Goal: Task Accomplishment & Management: Use online tool/utility

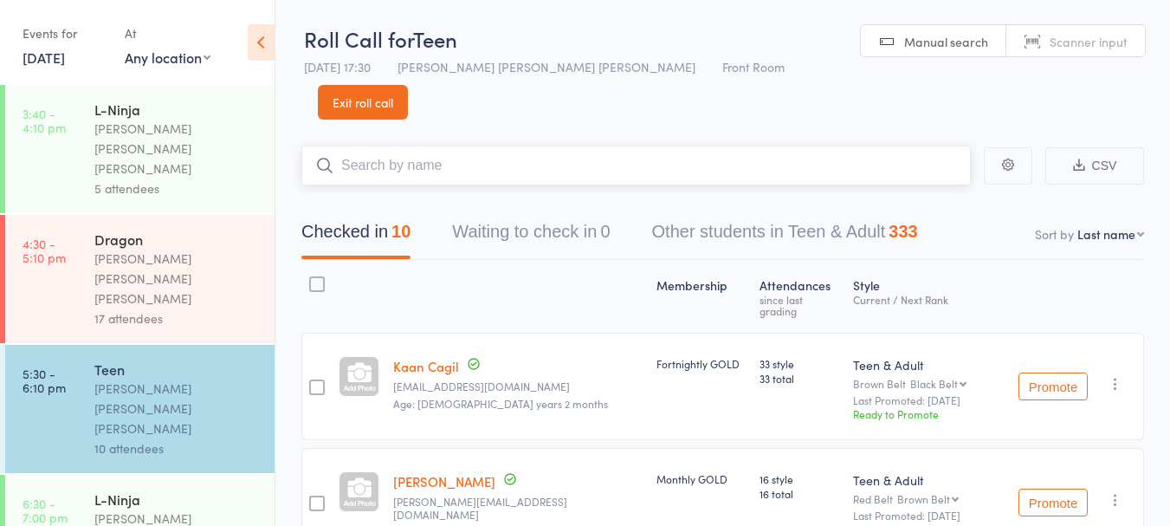
click at [438, 146] on input "search" at bounding box center [636, 166] width 670 height 40
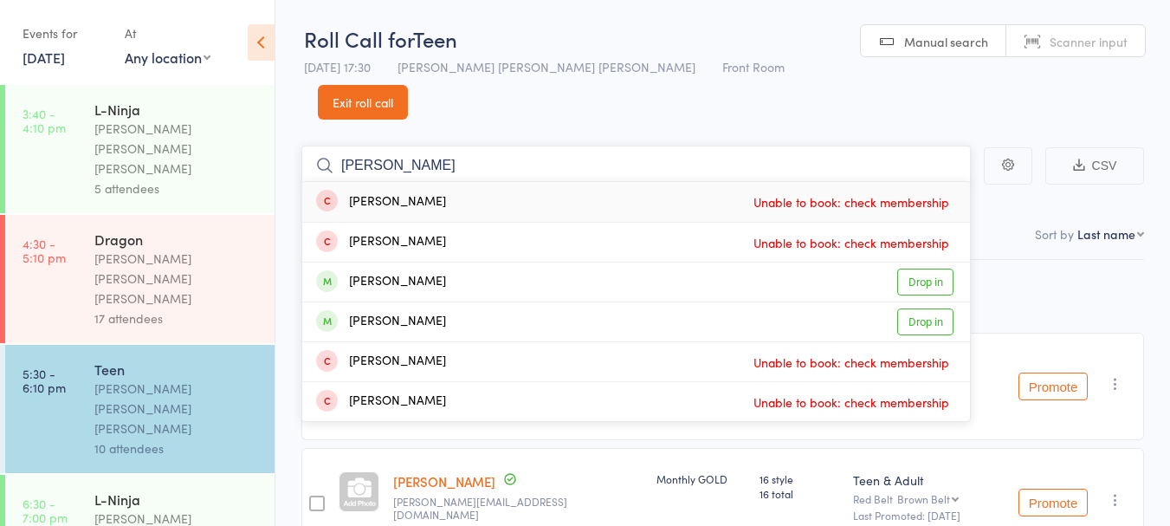
type input "xavier"
click at [513, 262] on div "Xavier Mahabir Drop in" at bounding box center [636, 281] width 668 height 39
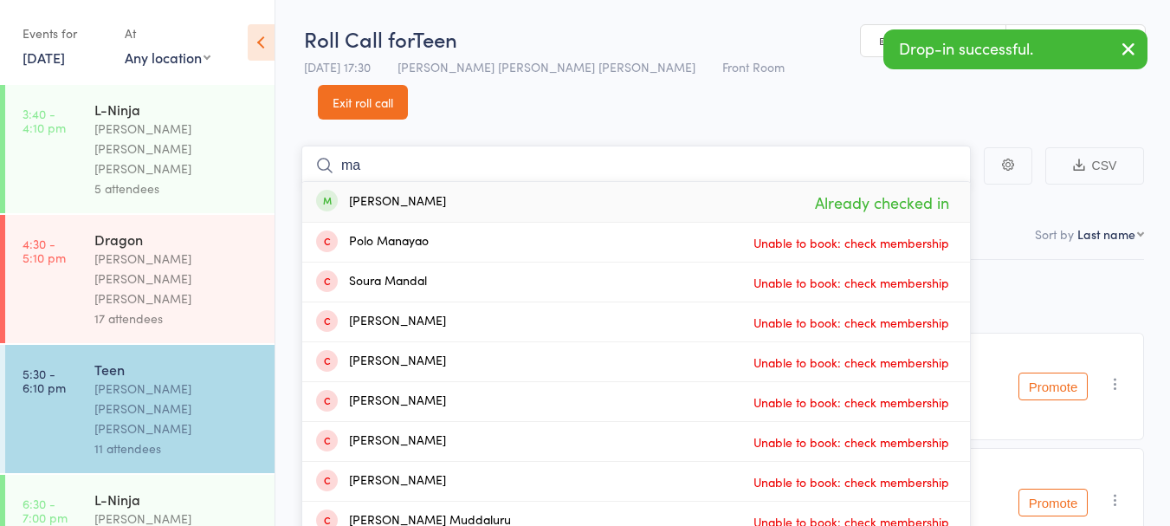
type input "m"
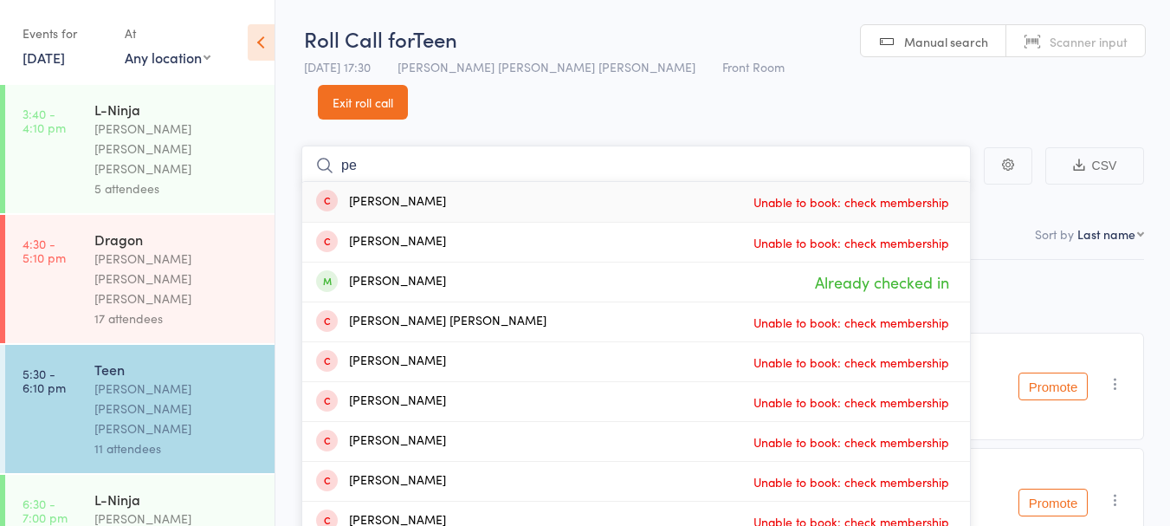
type input "p"
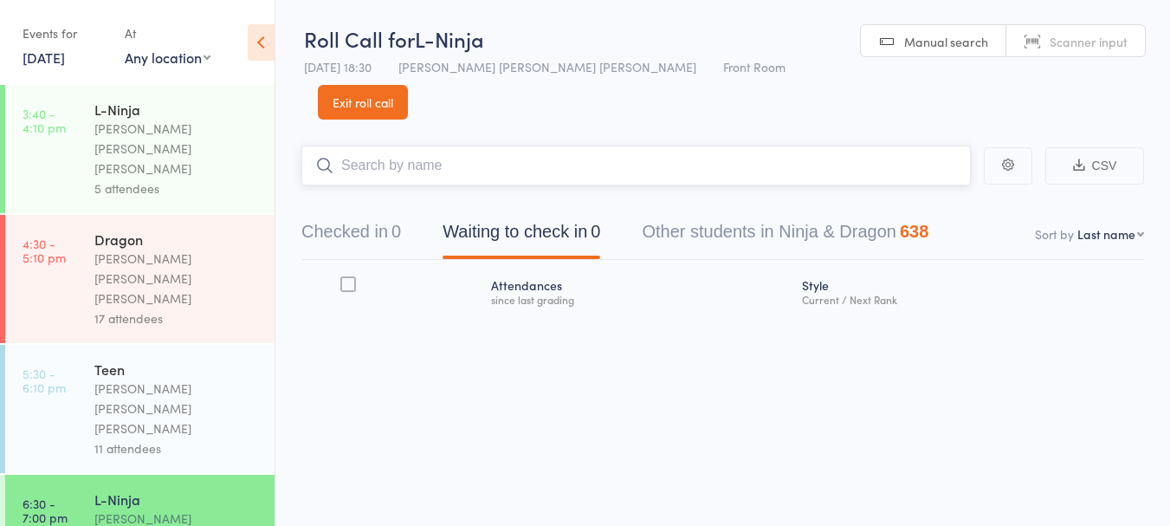
scroll to position [100, 0]
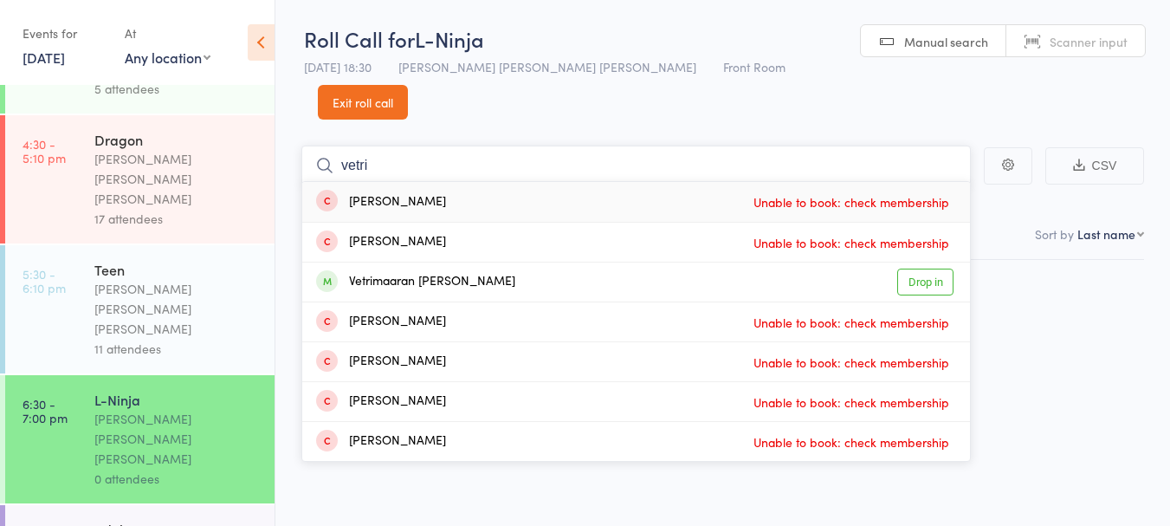
type input "vetri"
click at [367, 272] on div "Vetrimaaran Arun Kumar" at bounding box center [415, 282] width 199 height 20
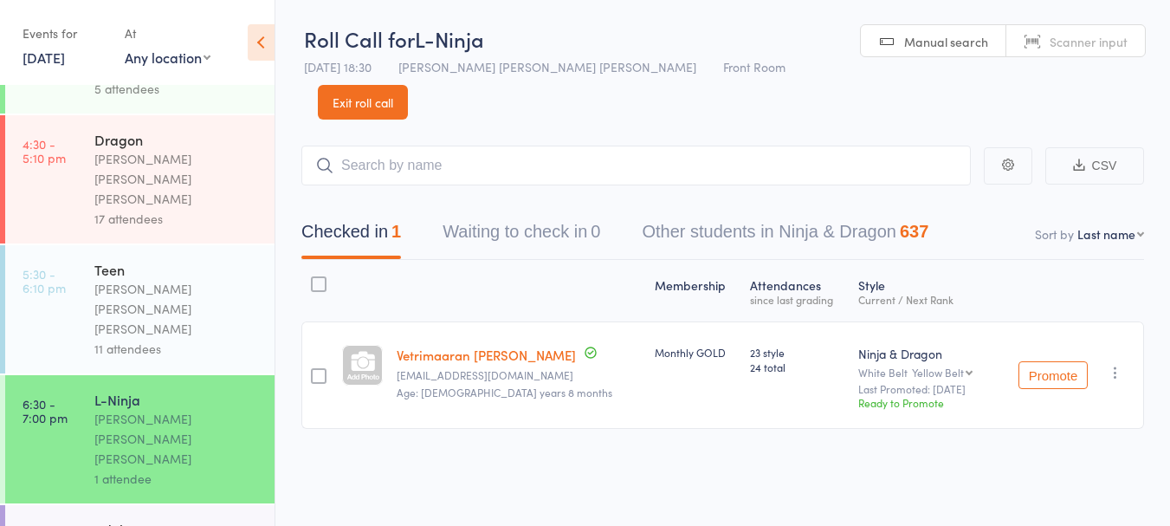
click at [129, 260] on div "Teen" at bounding box center [176, 269] width 165 height 19
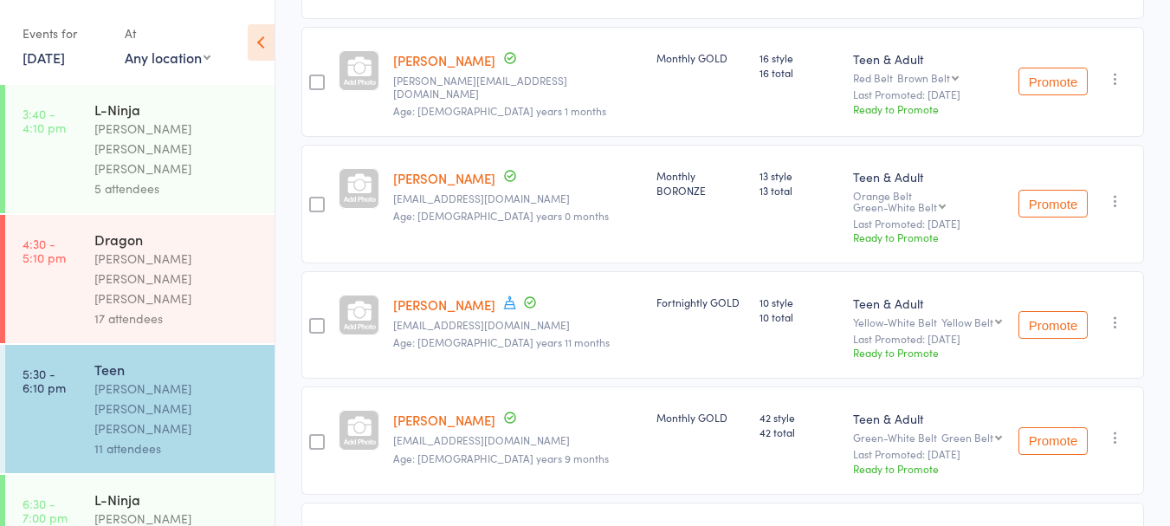
scroll to position [422, 0]
click at [465, 294] on link "Ibrahim Khello" at bounding box center [444, 303] width 102 height 18
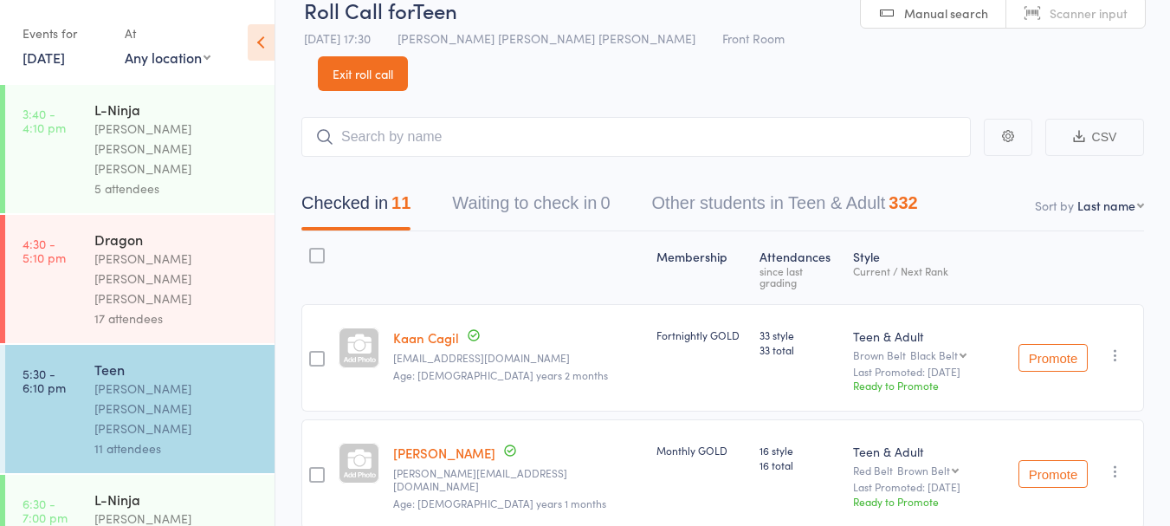
scroll to position [0, 0]
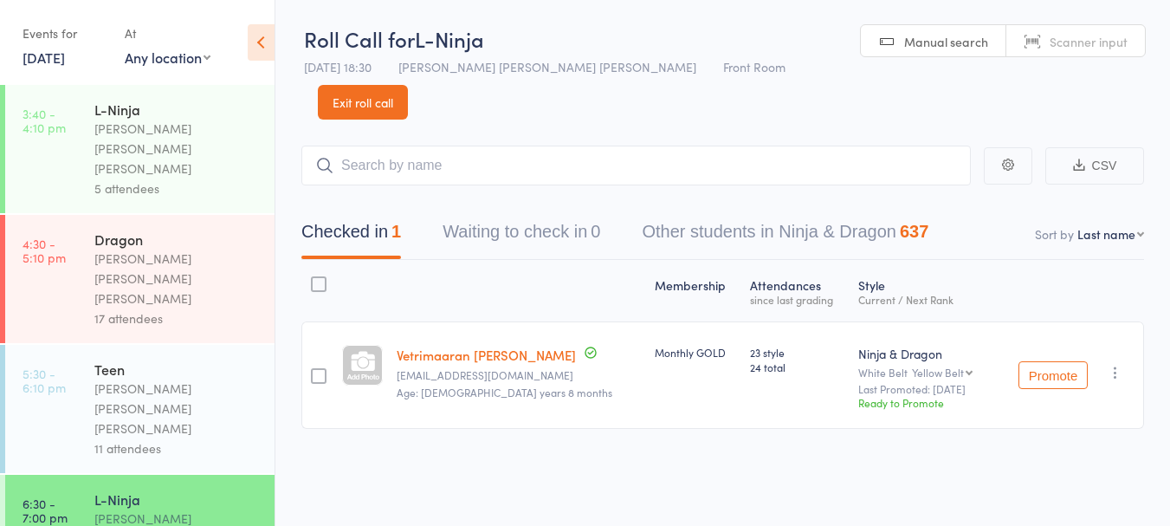
click at [487, 146] on input "search" at bounding box center [636, 166] width 670 height 40
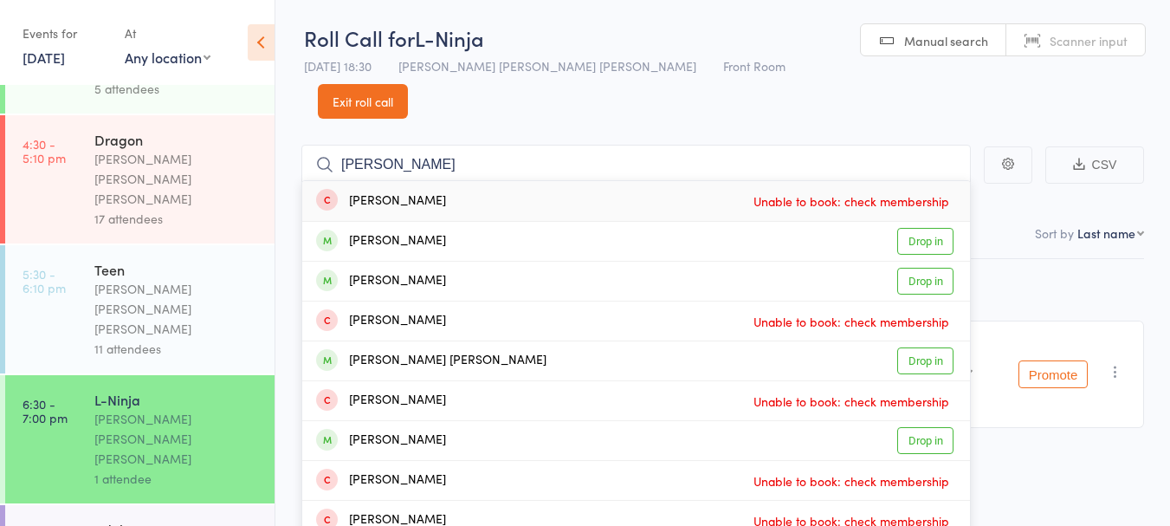
type input "abir"
click at [391, 231] on div "Abir Kamboj" at bounding box center [381, 241] width 130 height 20
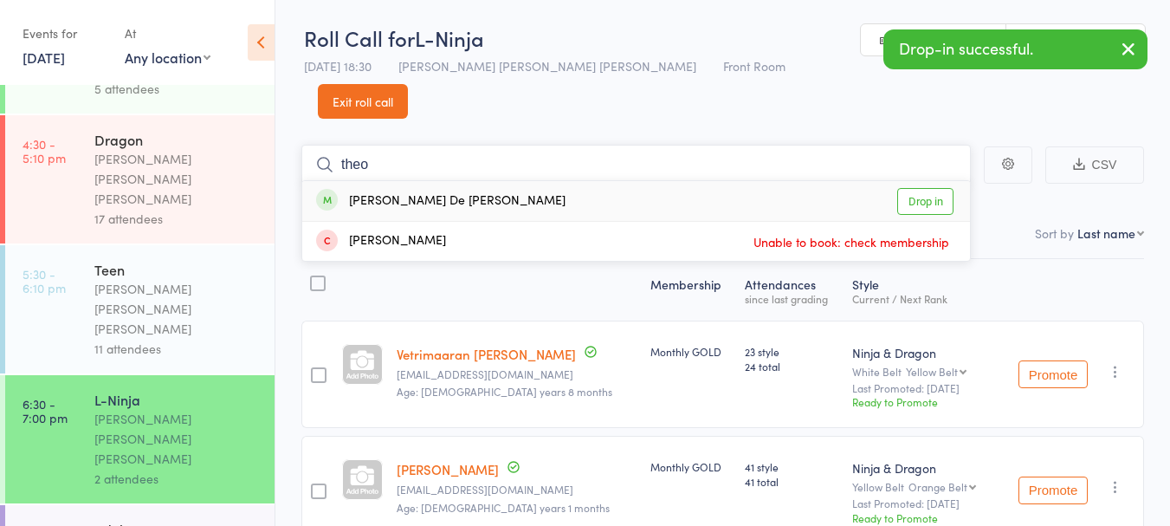
type input "theo"
click at [361, 191] on div "Theodore De Jesus" at bounding box center [440, 201] width 249 height 20
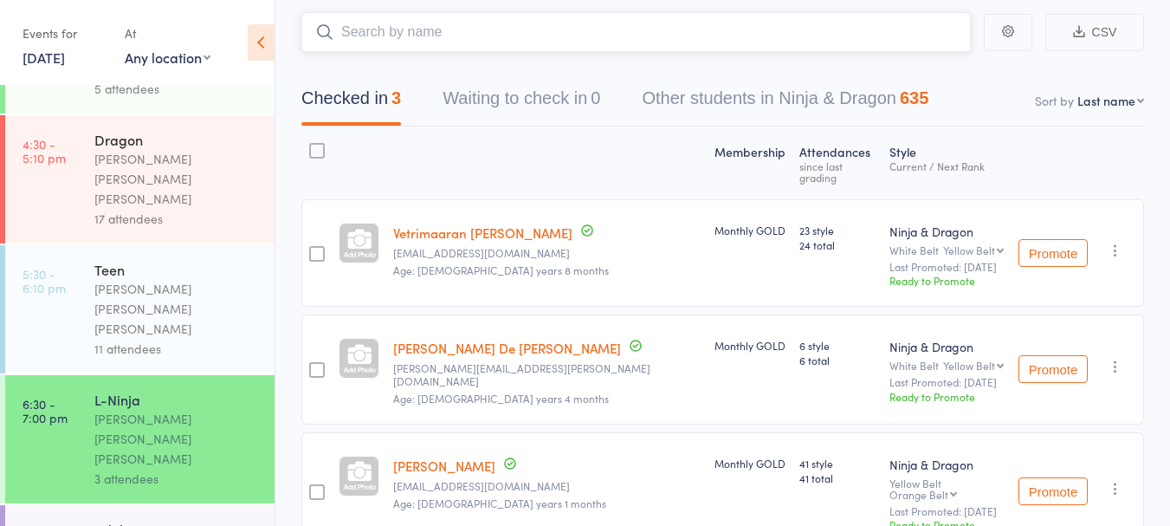
scroll to position [0, 0]
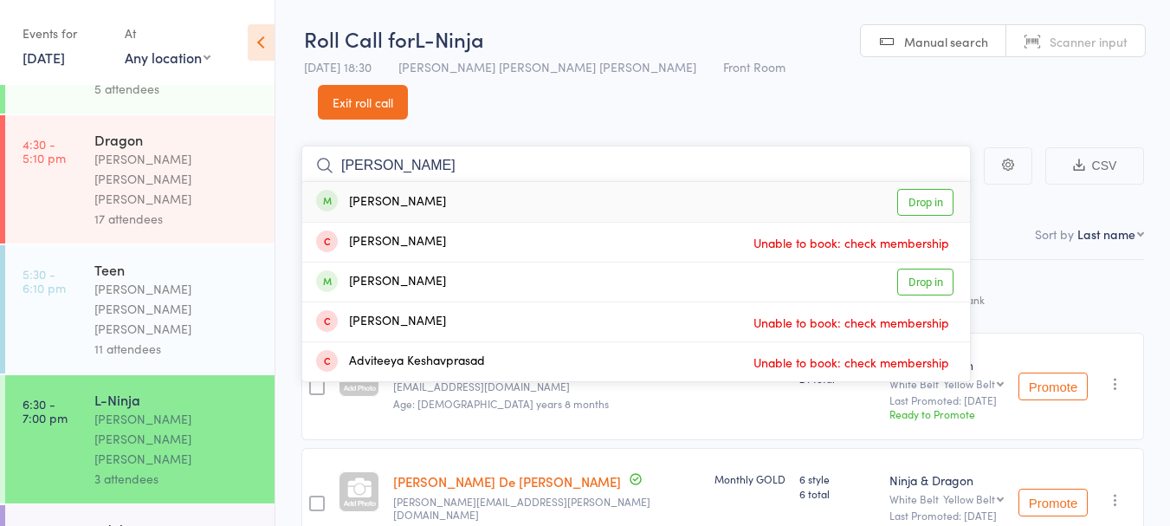
type input "keshna"
click at [934, 189] on link "Drop in" at bounding box center [925, 202] width 56 height 27
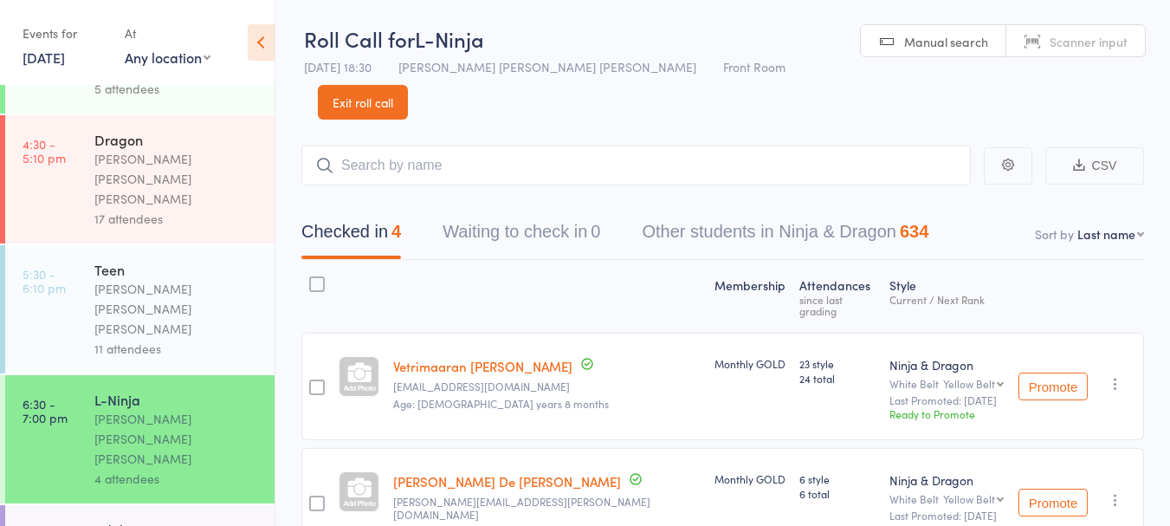
click at [408, 85] on link "Exit roll call" at bounding box center [363, 102] width 90 height 35
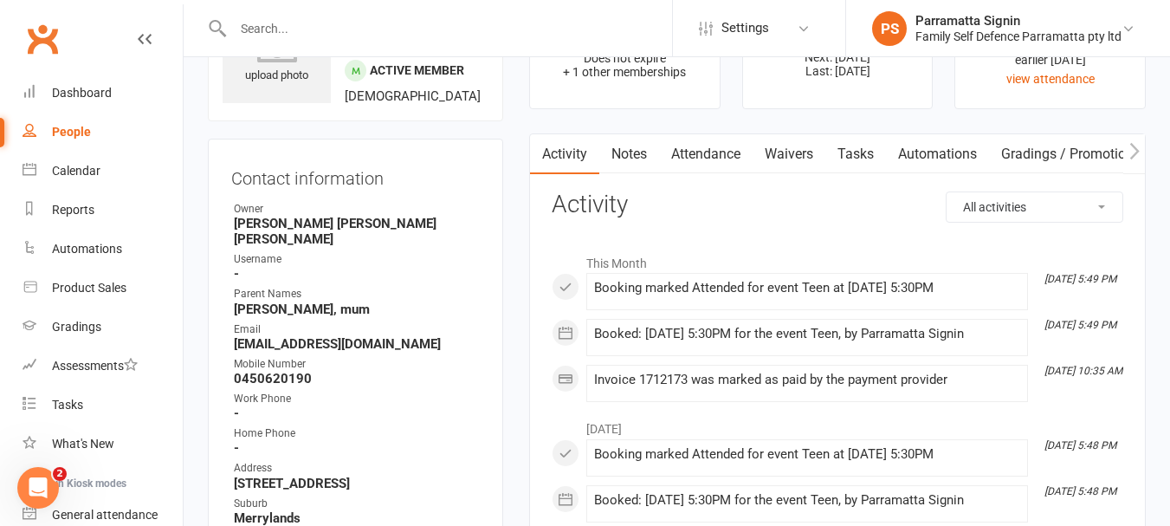
scroll to position [93, 0]
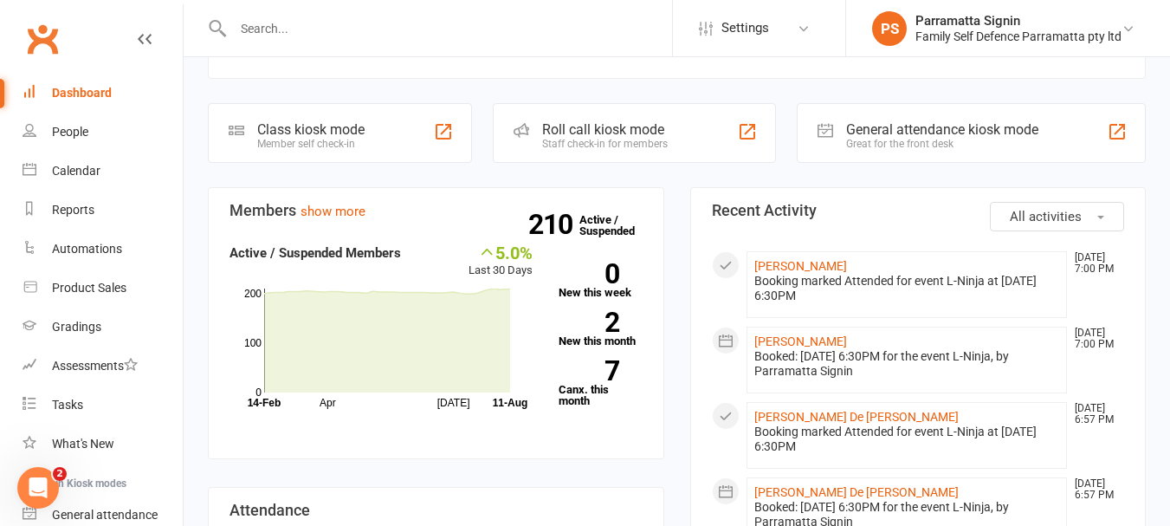
scroll to position [221, 0]
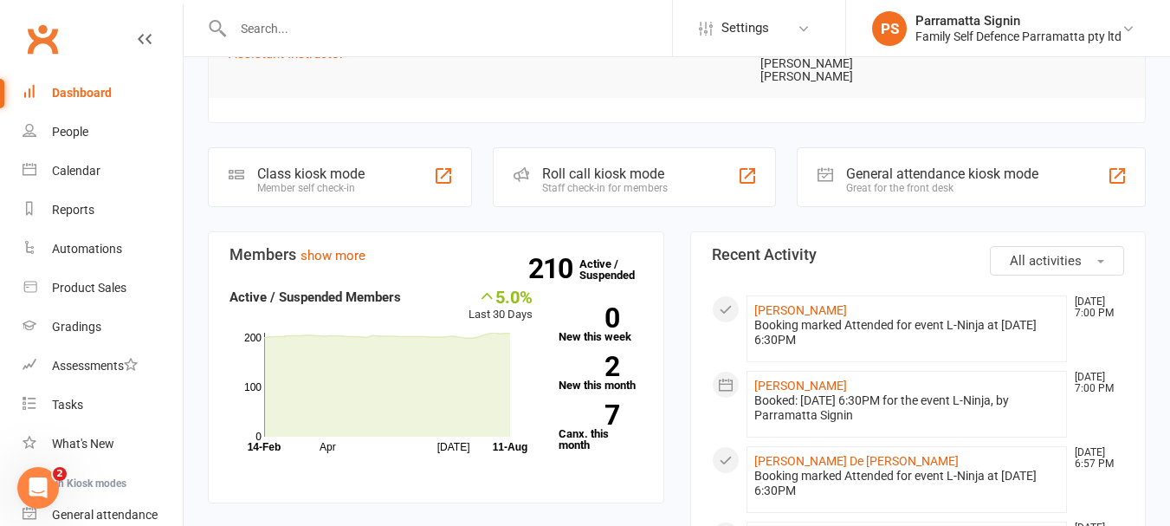
click at [661, 182] on div "Staff check-in for members" at bounding box center [605, 188] width 126 height 12
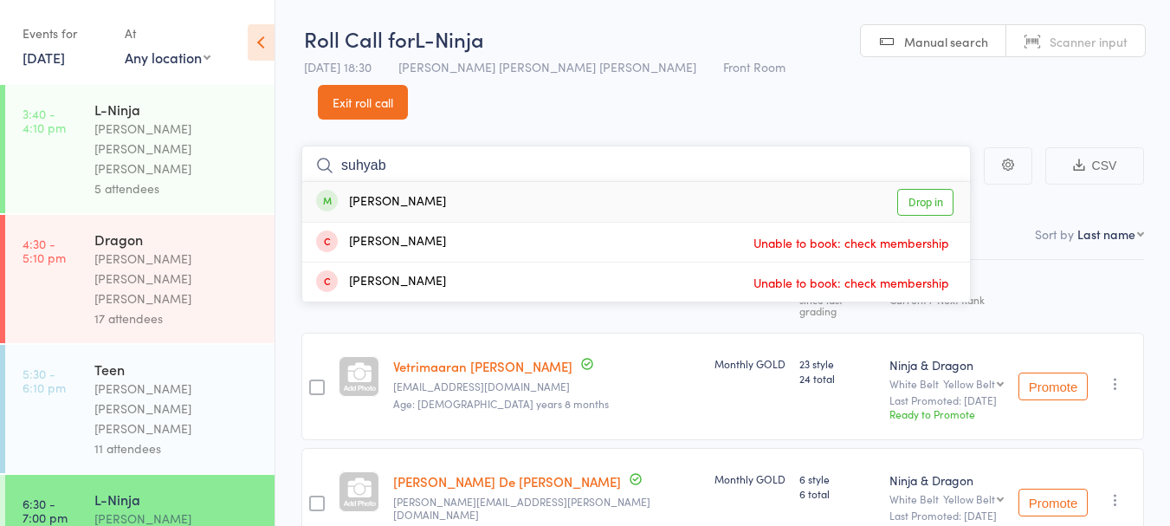
type input "suhyab"
click at [931, 189] on link "Drop in" at bounding box center [925, 202] width 56 height 27
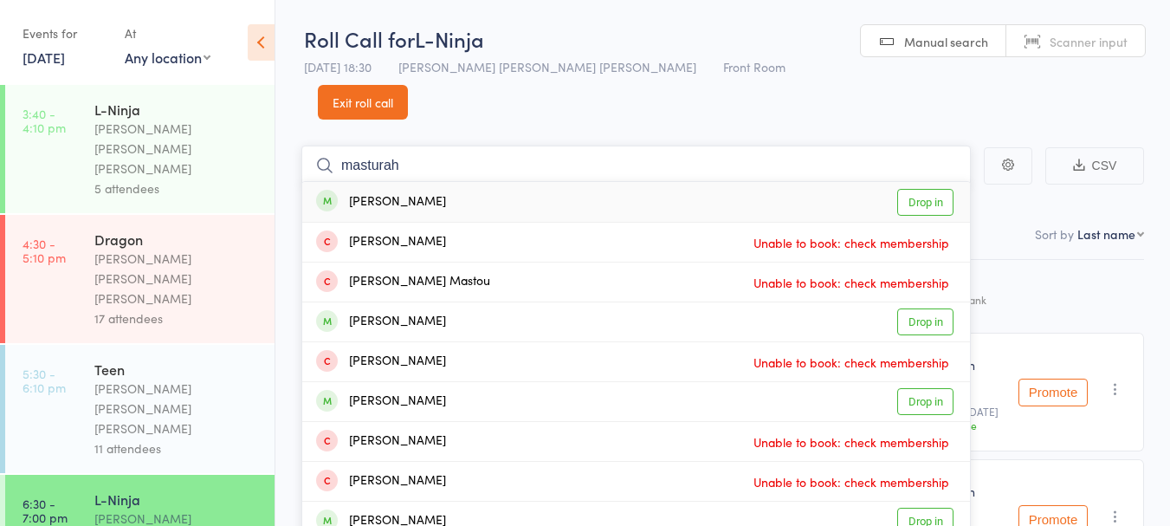
type input "masturah"
click at [926, 189] on link "Drop in" at bounding box center [925, 202] width 56 height 27
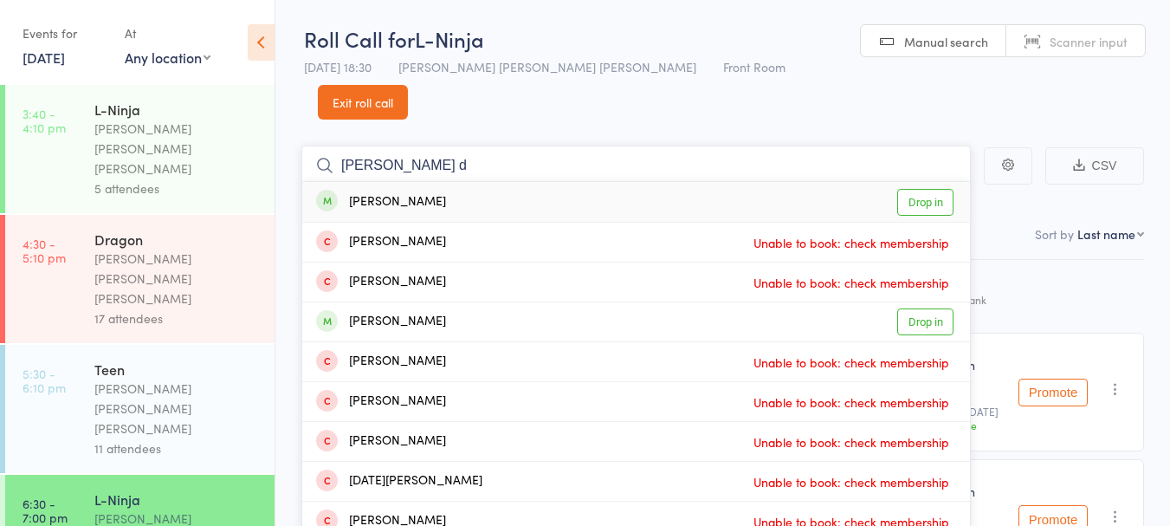
type input "lucas d"
click at [566, 182] on div "Lucas Deng Drop in" at bounding box center [636, 202] width 668 height 40
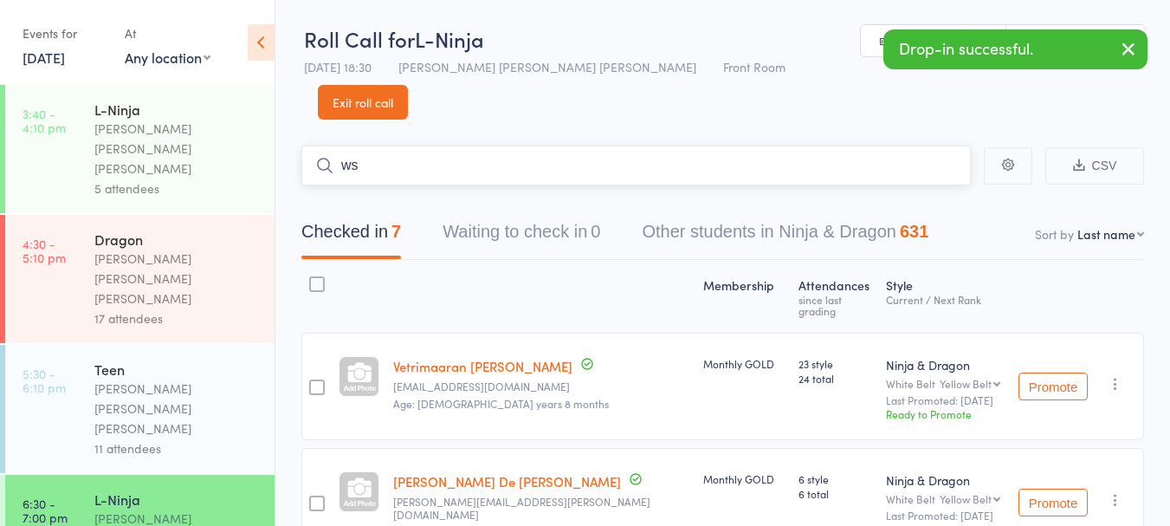
type input "w"
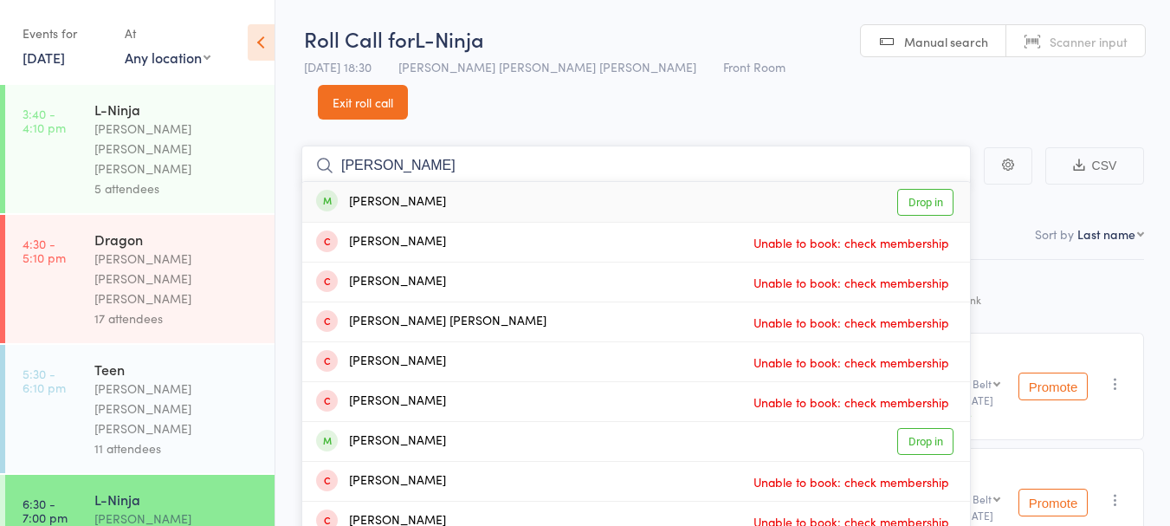
type input "surya"
click at [588, 182] on div "Surya Kadabigere Drop in" at bounding box center [636, 202] width 668 height 40
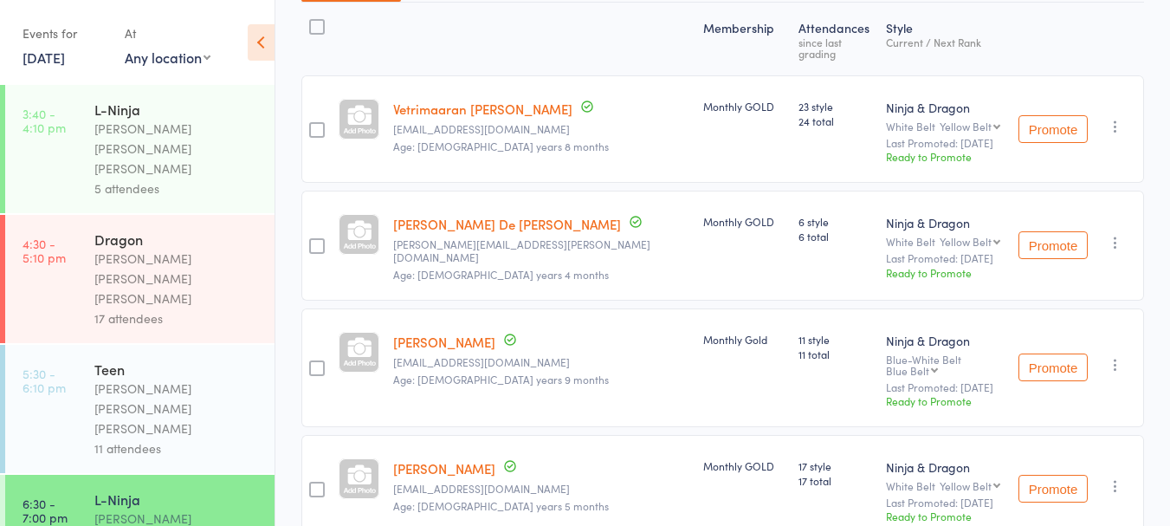
scroll to position [269, 0]
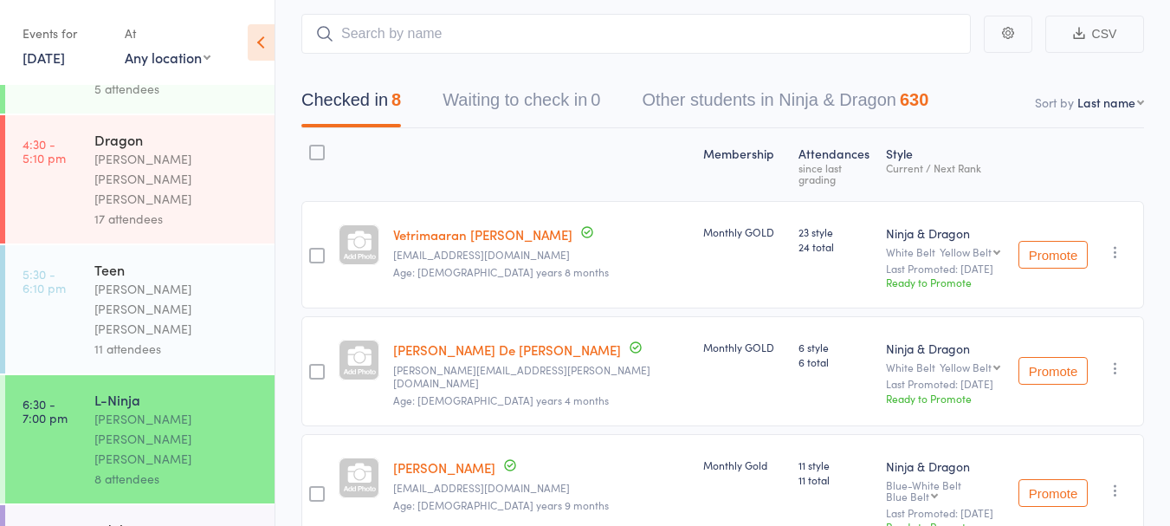
scroll to position [0, 0]
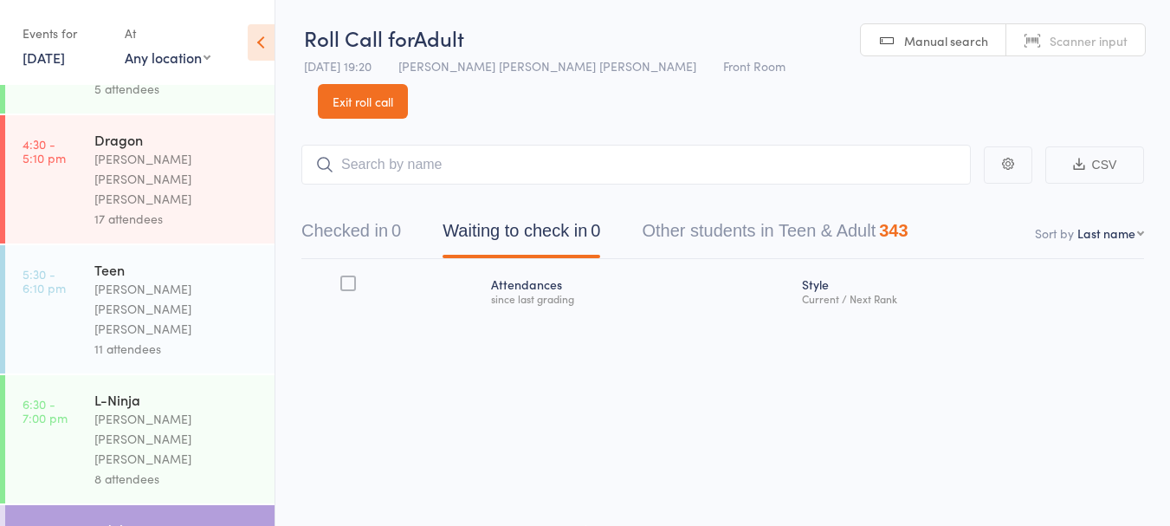
scroll to position [99, 0]
click at [377, 212] on button "Checked in 0" at bounding box center [351, 235] width 100 height 46
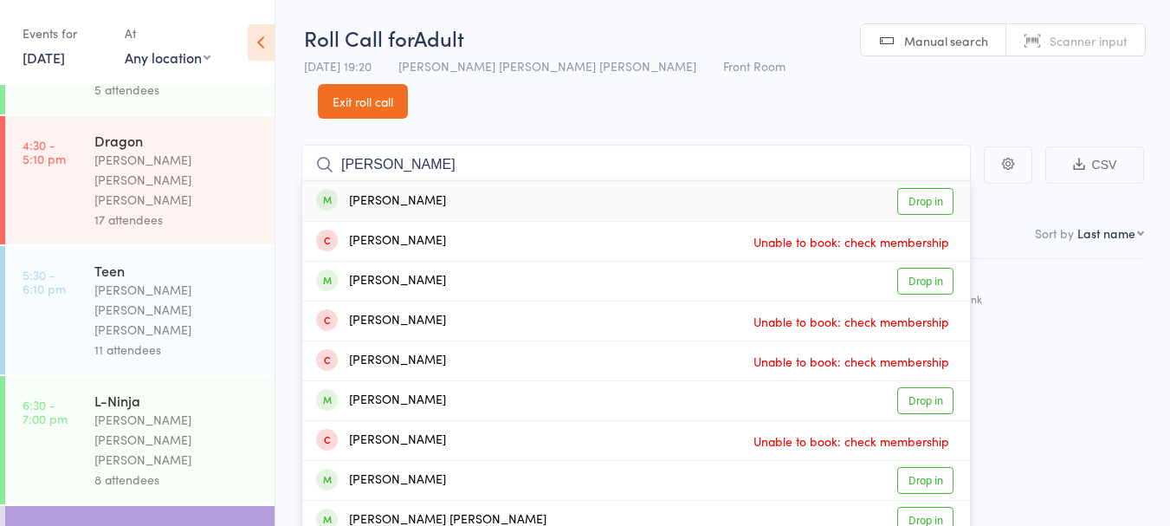
type input "cole"
click at [929, 188] on link "Drop in" at bounding box center [925, 201] width 56 height 27
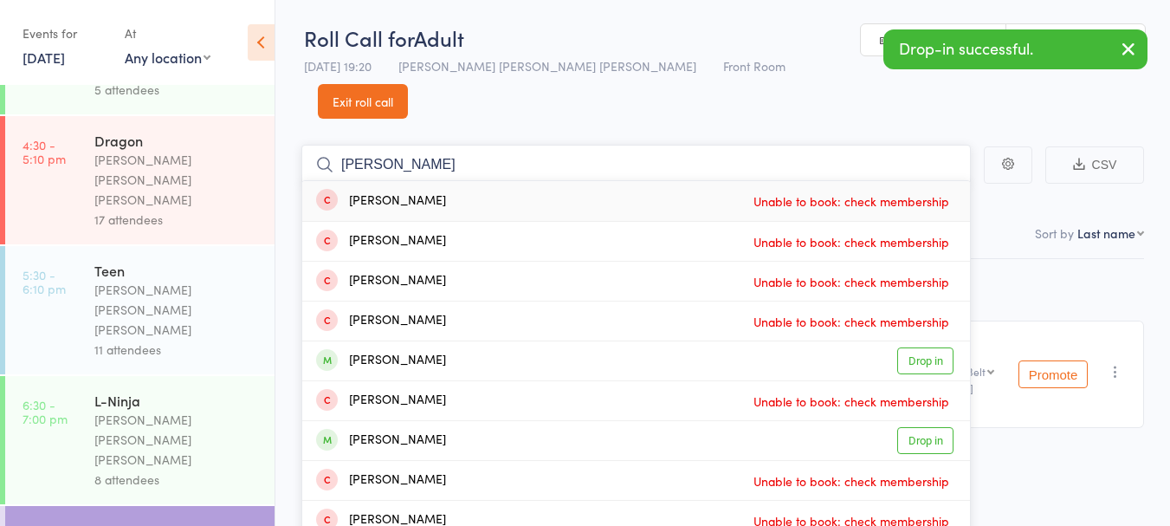
type input "jame"
click at [932, 347] on link "Drop in" at bounding box center [925, 360] width 56 height 27
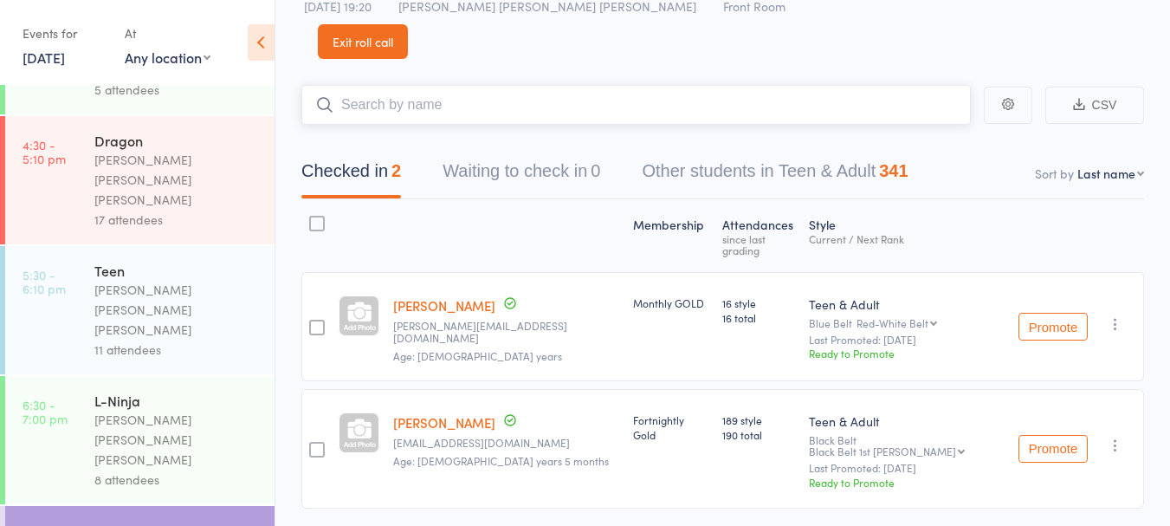
scroll to position [0, 0]
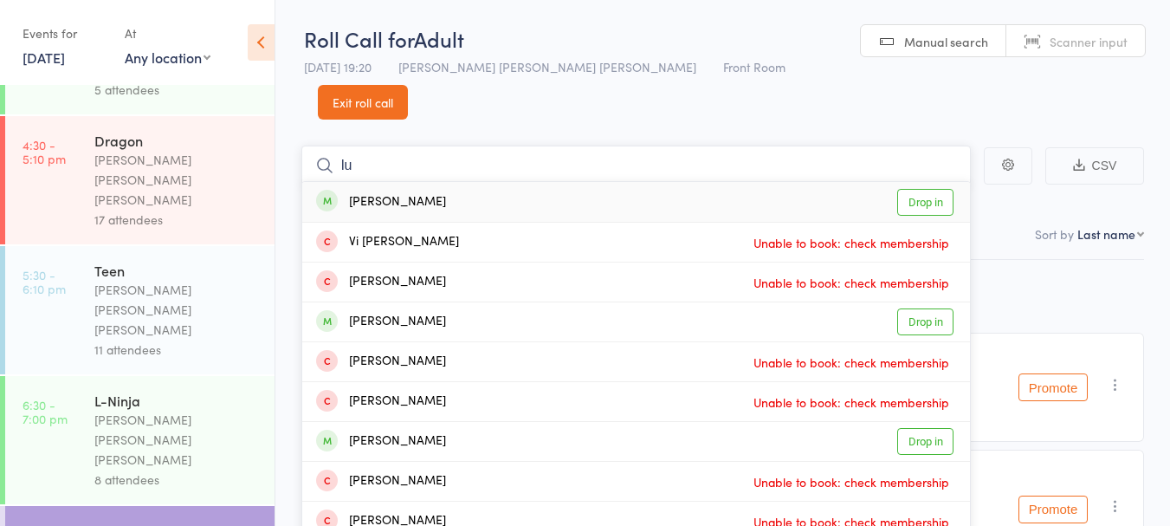
type input "lu"
click at [927, 189] on link "Drop in" at bounding box center [925, 202] width 56 height 27
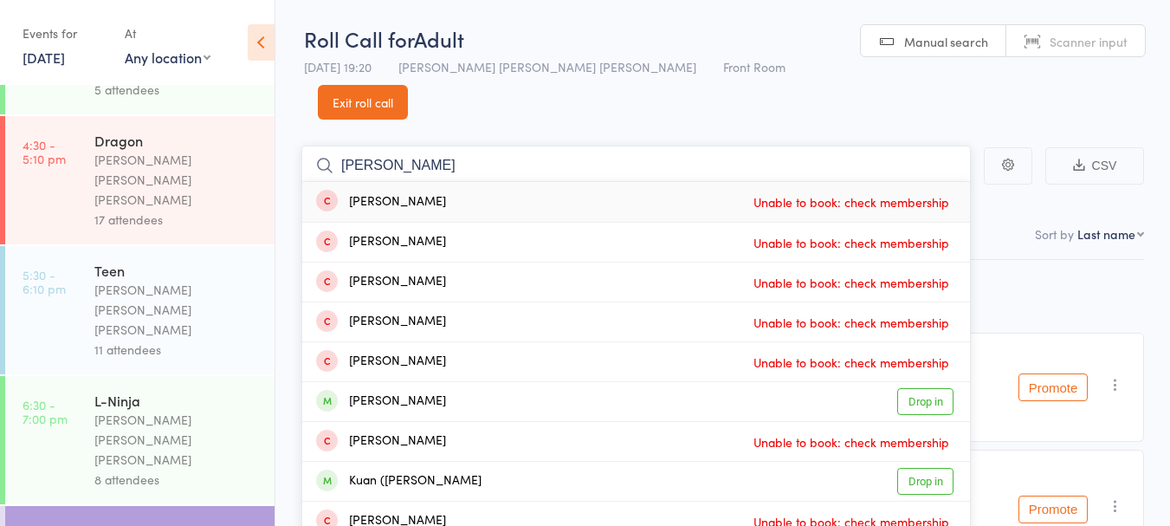
type input "willi"
click at [925, 388] on link "Drop in" at bounding box center [925, 401] width 56 height 27
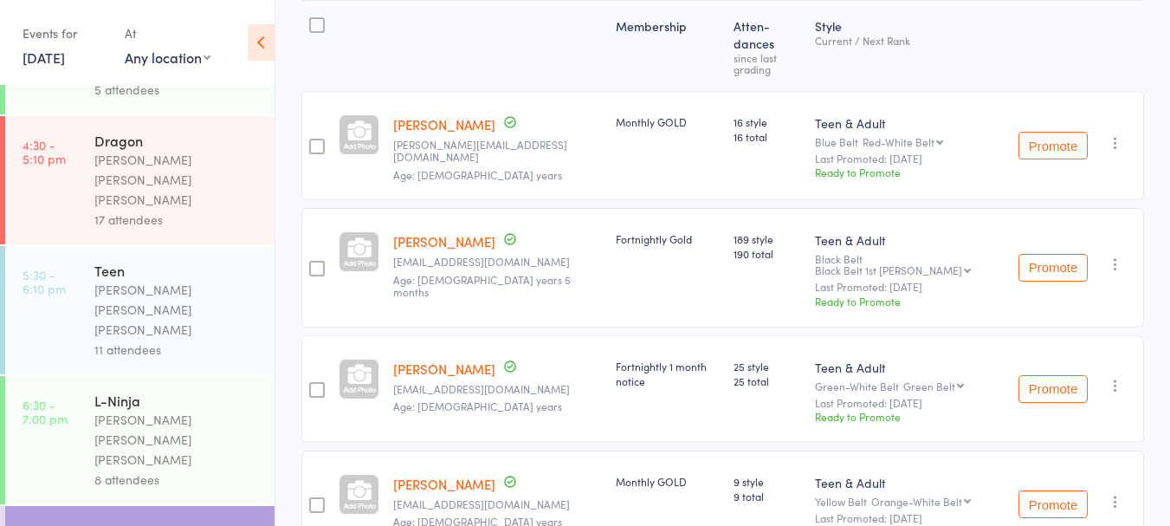
scroll to position [293, 0]
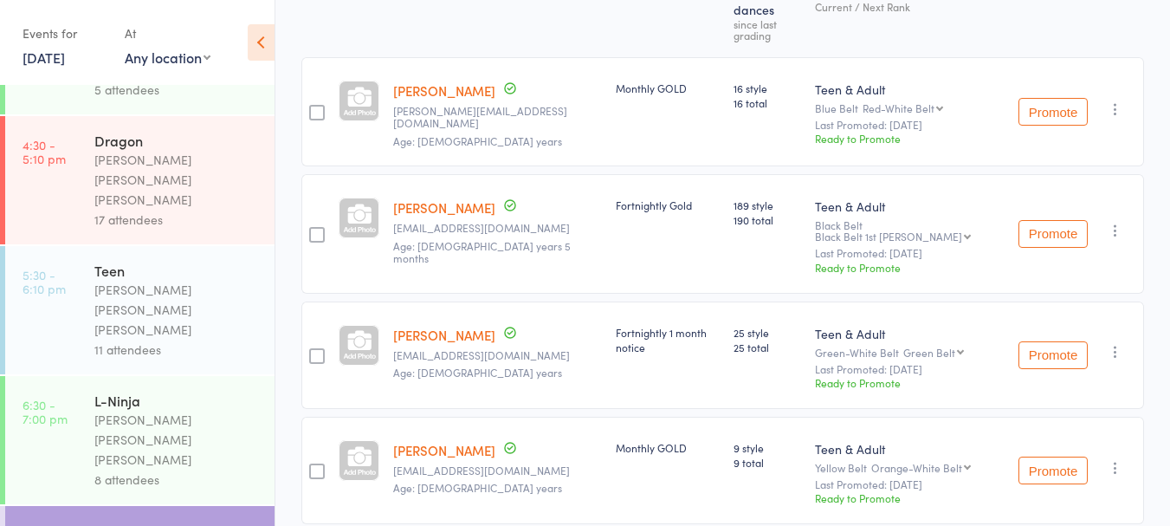
click at [429, 441] on link "[PERSON_NAME]" at bounding box center [444, 450] width 102 height 18
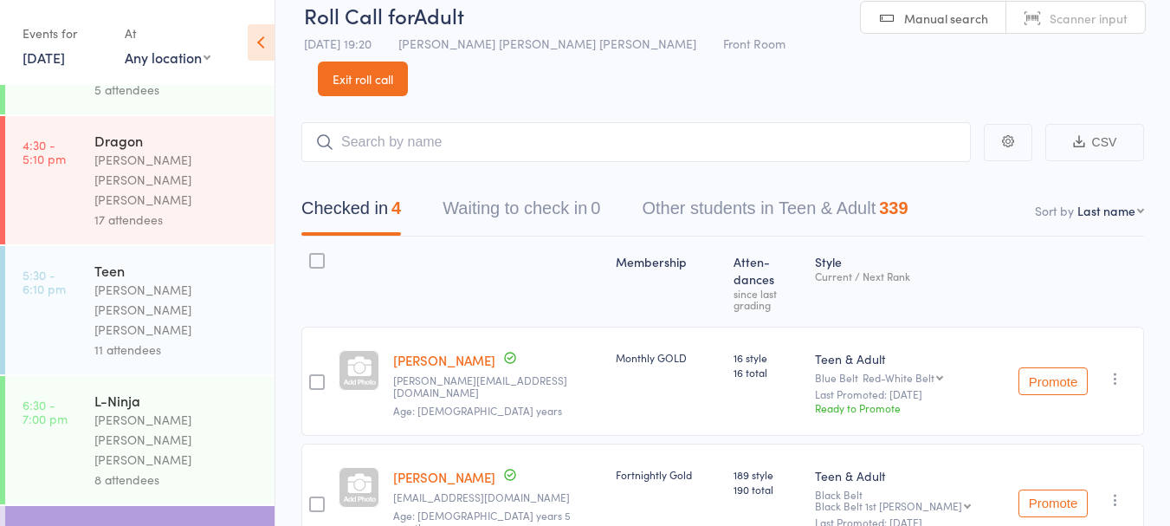
scroll to position [0, 0]
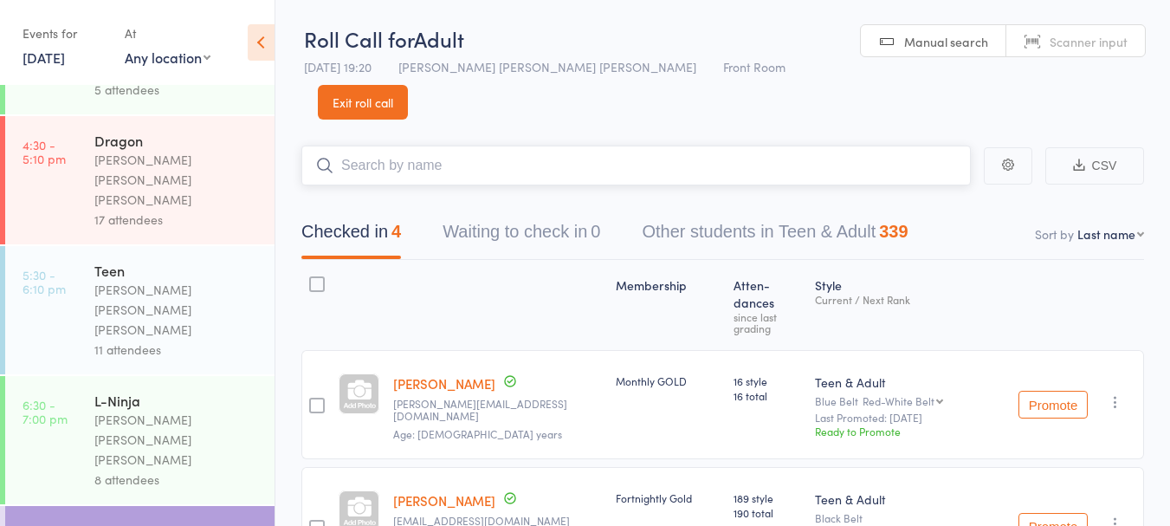
click at [490, 146] on input "search" at bounding box center [636, 166] width 670 height 40
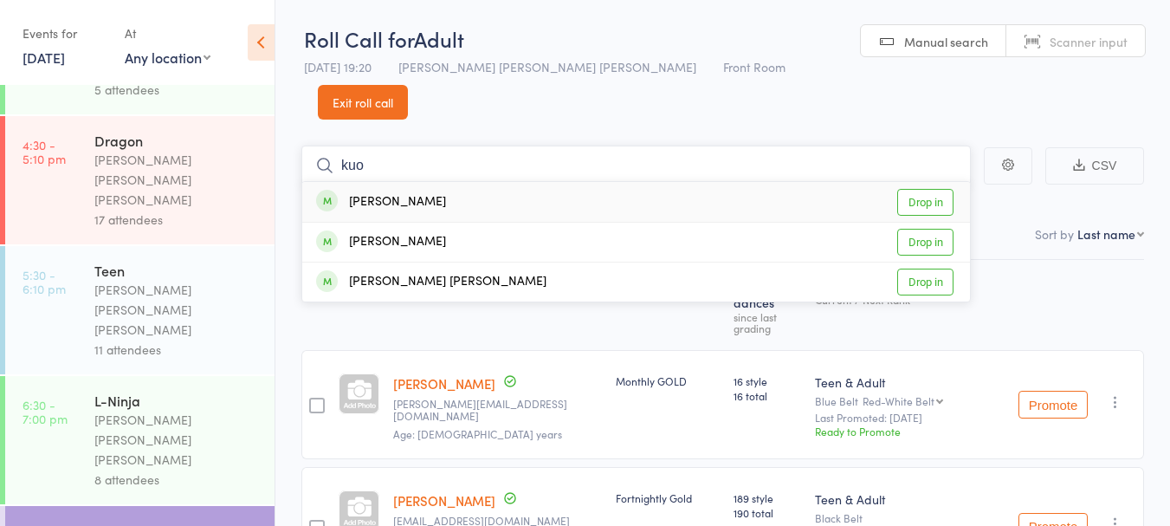
type input "kuo"
click at [469, 223] on div "Julian Kuo Drop in" at bounding box center [636, 242] width 668 height 39
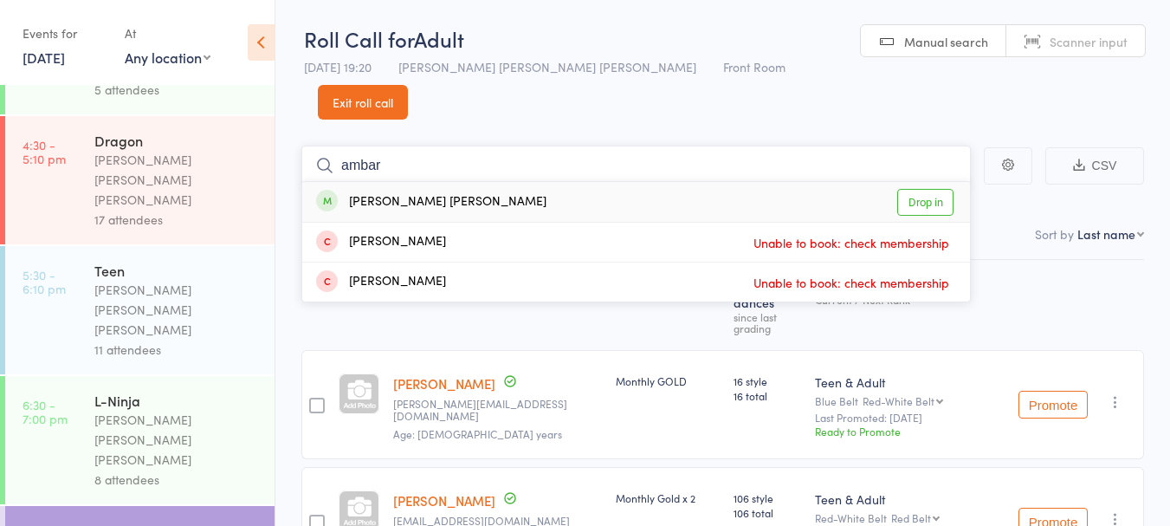
type input "ambar"
click at [507, 182] on div "Ambar Kumar Singh Drop in" at bounding box center [636, 202] width 668 height 40
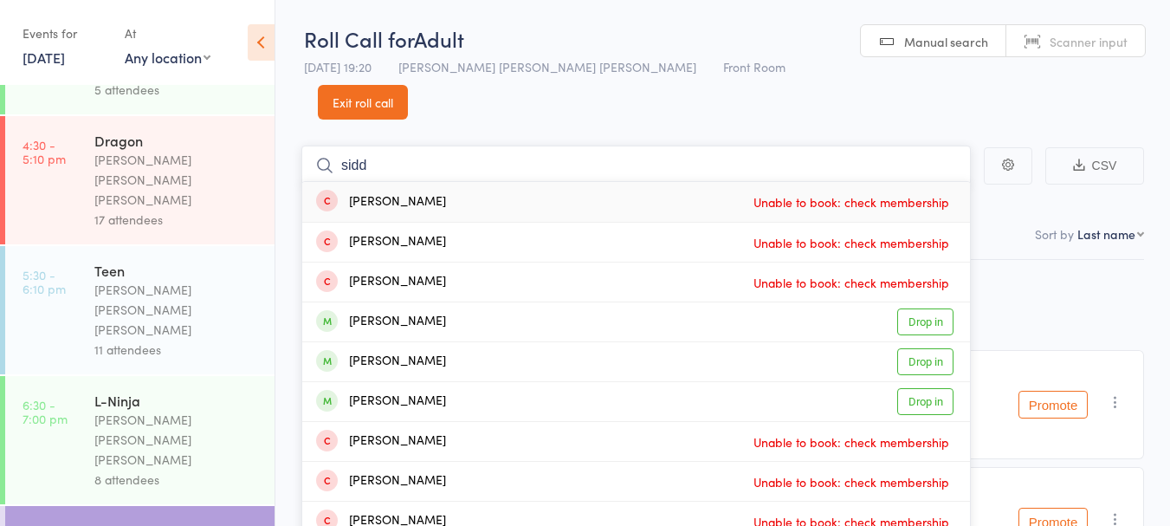
type input "sidd"
click at [432, 352] on div "[PERSON_NAME]" at bounding box center [381, 362] width 130 height 20
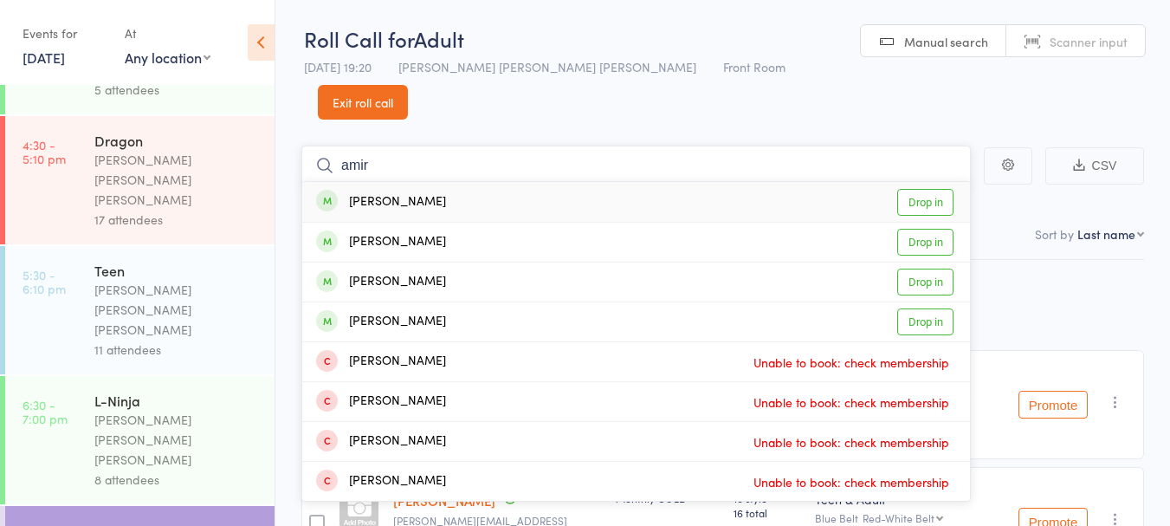
type input "amir"
click at [502, 182] on div "Amir Hamidi Drop in" at bounding box center [636, 202] width 668 height 40
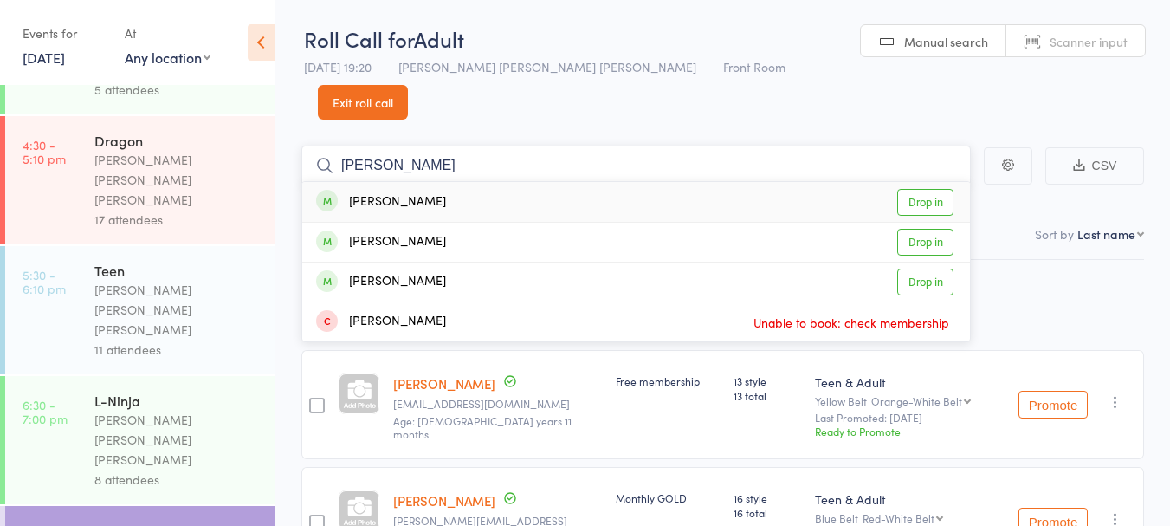
type input "dsouza"
click at [531, 182] on div "Alijah Dsouza Drop in" at bounding box center [636, 202] width 668 height 40
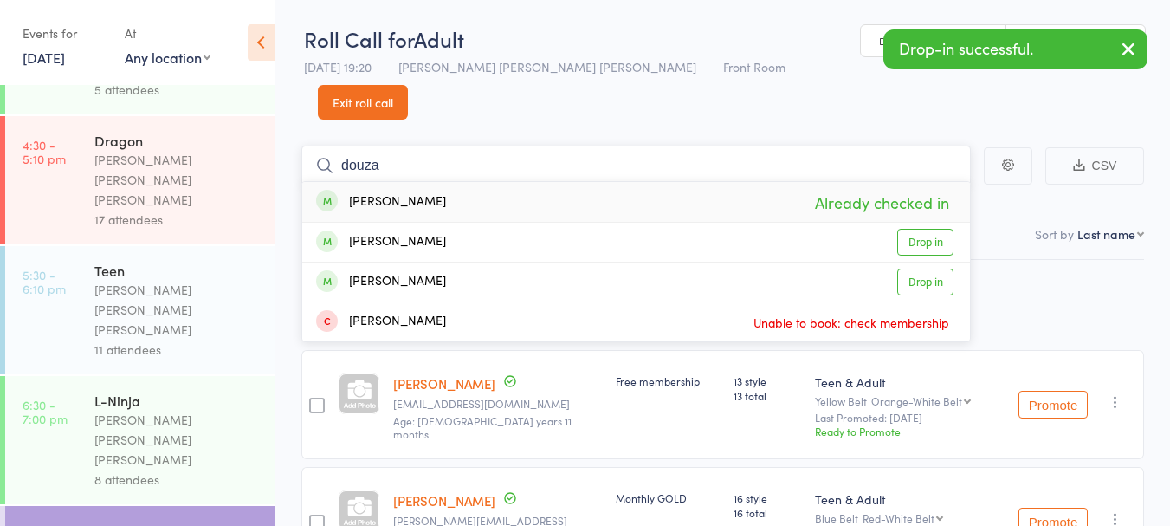
type input "douza"
click at [403, 232] on div "[PERSON_NAME]" at bounding box center [381, 242] width 130 height 20
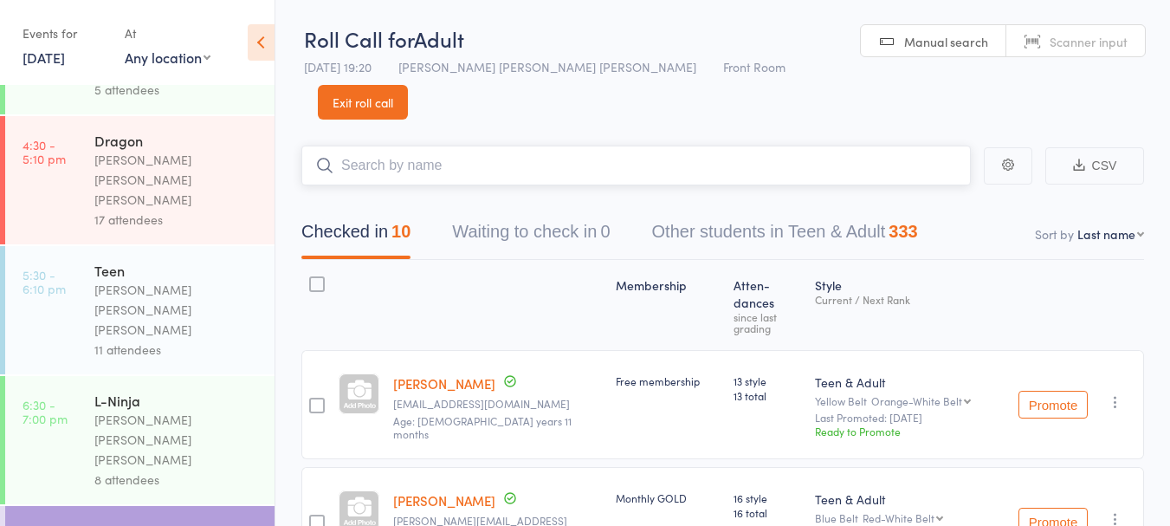
click at [472, 146] on input "search" at bounding box center [636, 166] width 670 height 40
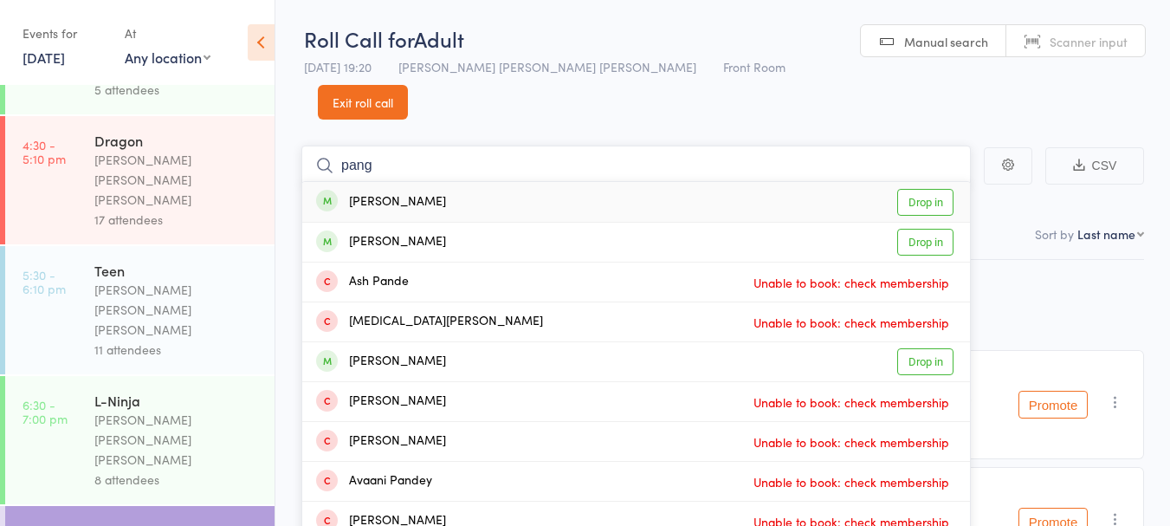
type input "pang"
click at [935, 189] on link "Drop in" at bounding box center [925, 202] width 56 height 27
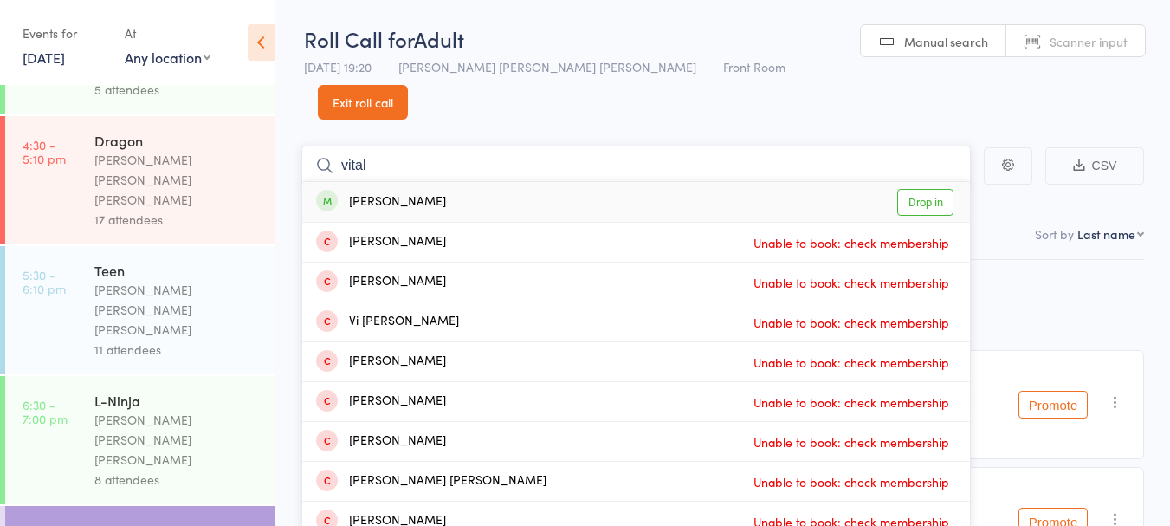
type input "vital"
click at [925, 189] on link "Drop in" at bounding box center [925, 202] width 56 height 27
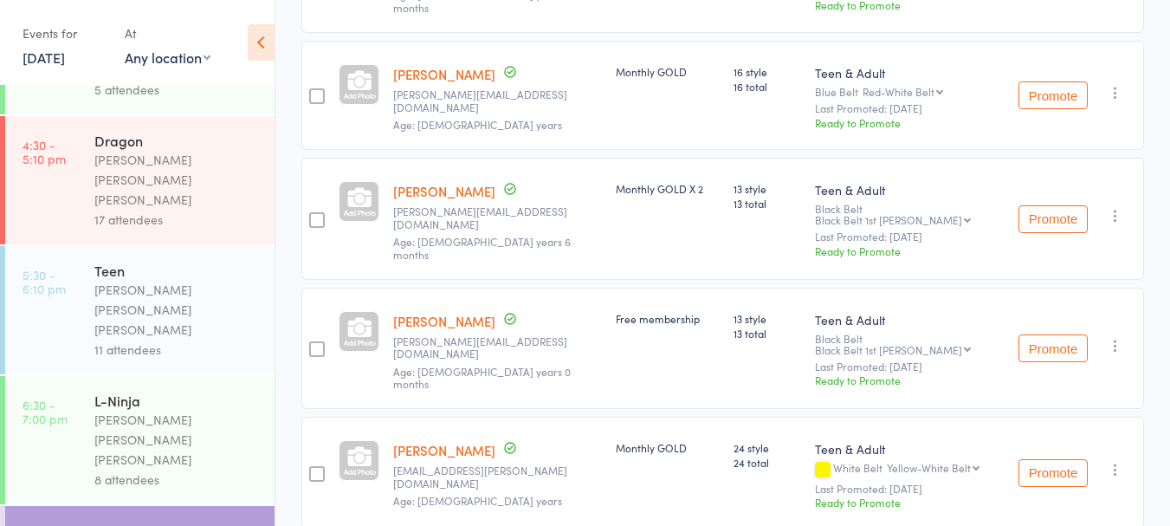
scroll to position [424, 0]
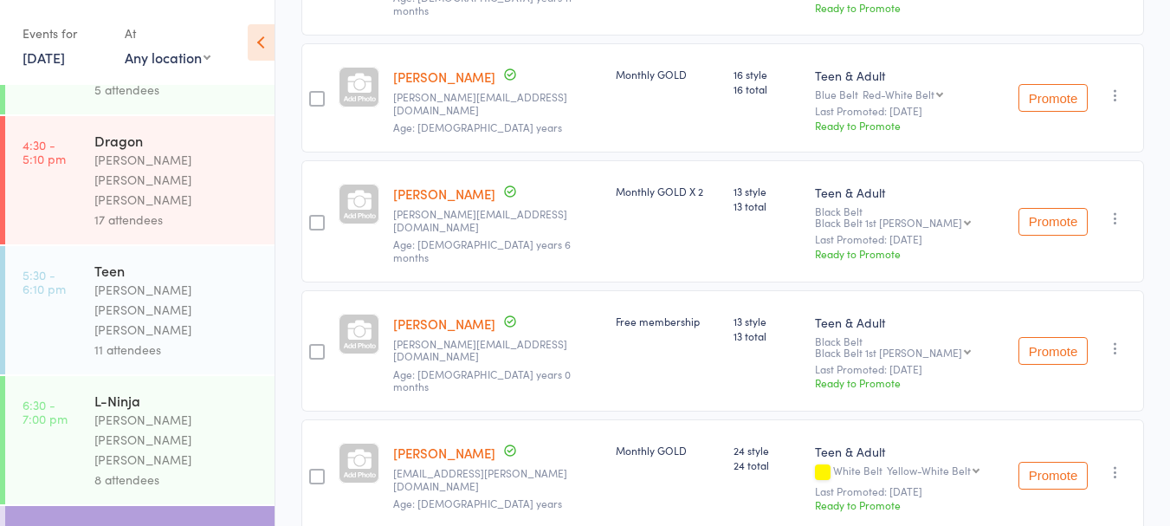
click at [432, 314] on link "[PERSON_NAME]" at bounding box center [444, 323] width 102 height 18
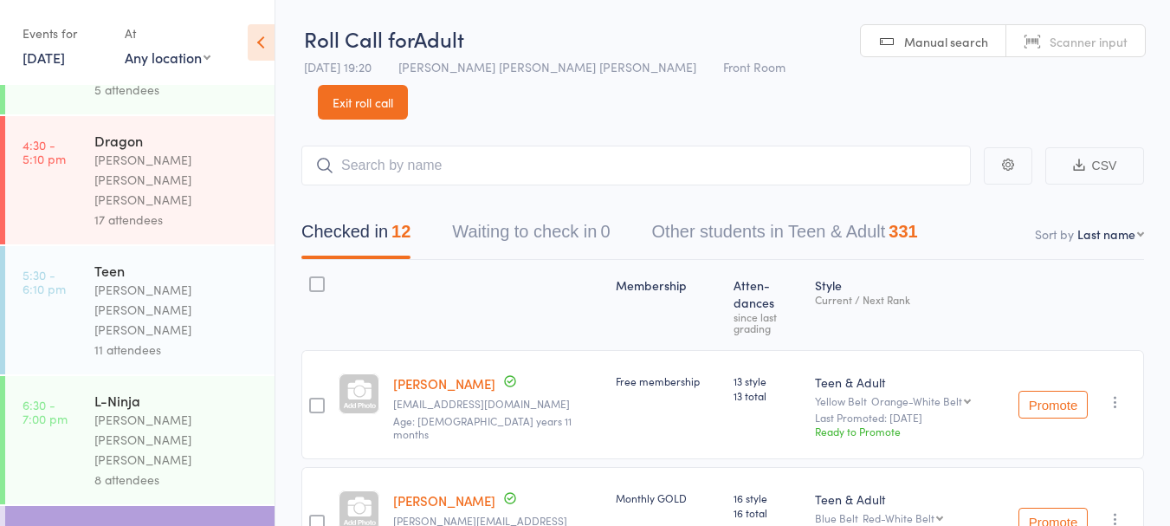
scroll to position [100, 0]
click at [408, 85] on link "Exit roll call" at bounding box center [363, 102] width 90 height 35
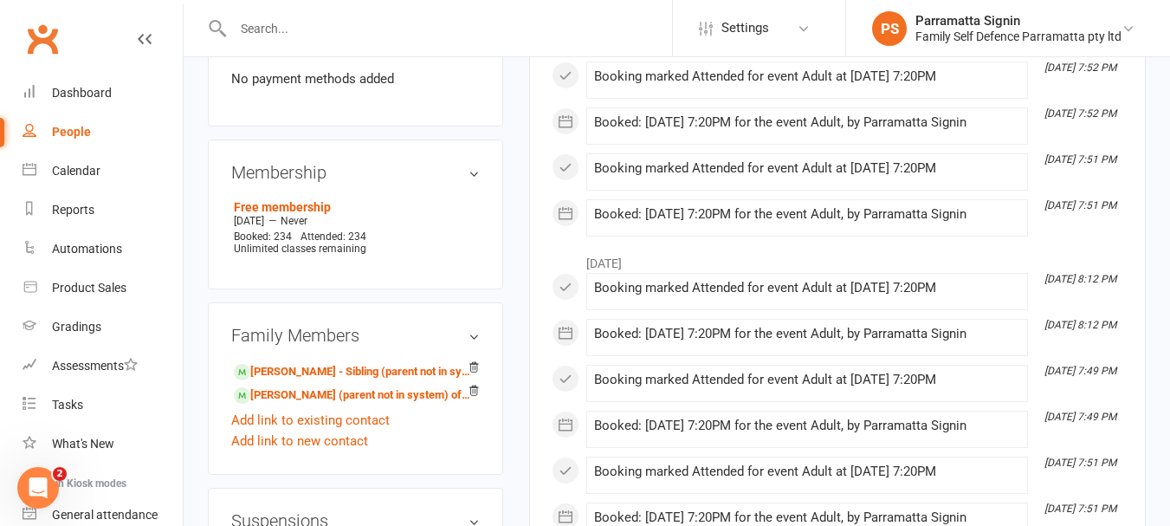
scroll to position [993, 0]
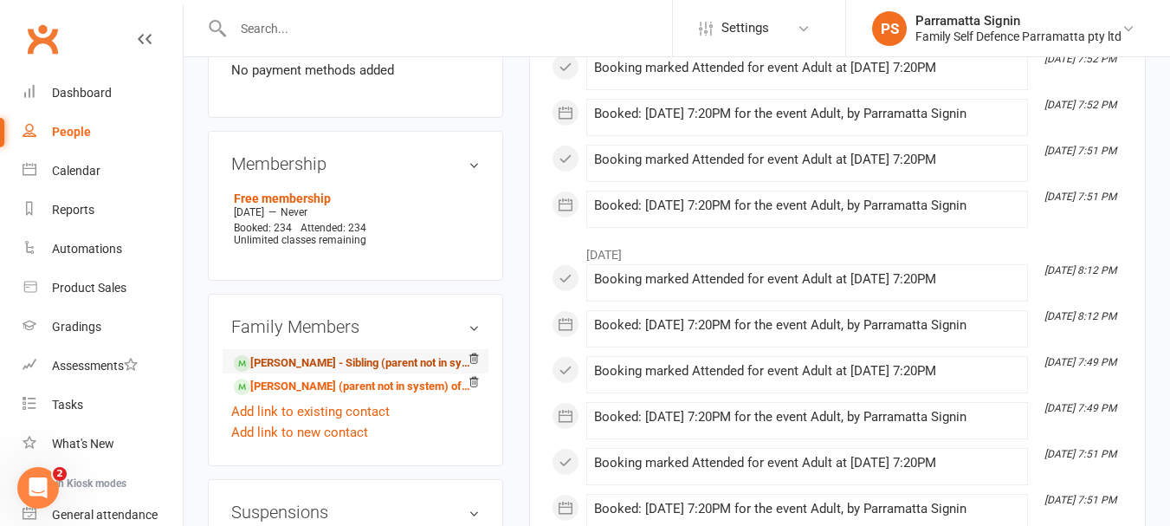
click at [282, 354] on link "[PERSON_NAME] - Sibling (parent not in system)" at bounding box center [352, 363] width 237 height 18
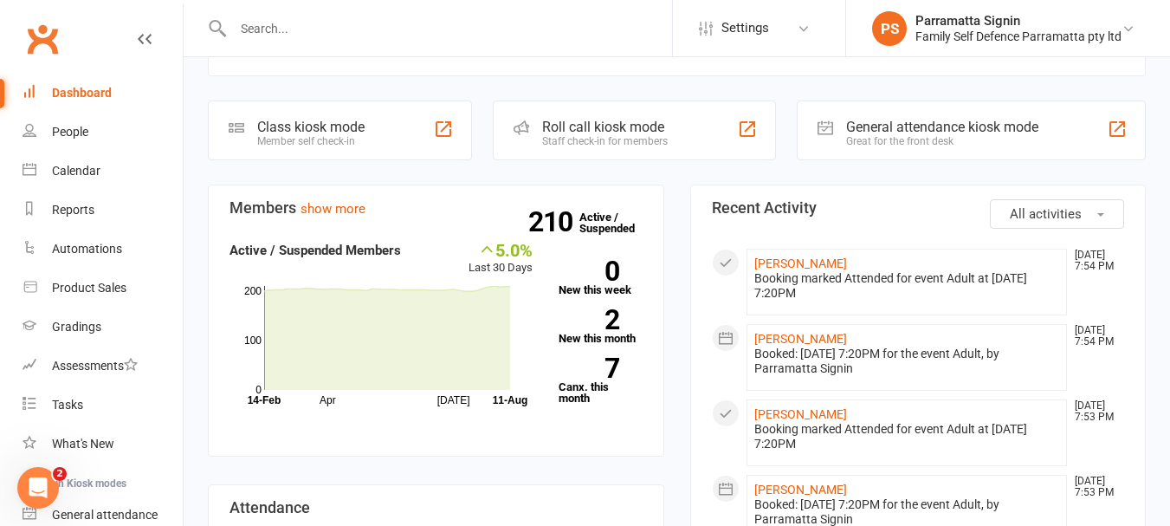
scroll to position [269, 0]
click at [600, 306] on strong "2" at bounding box center [589, 319] width 61 height 26
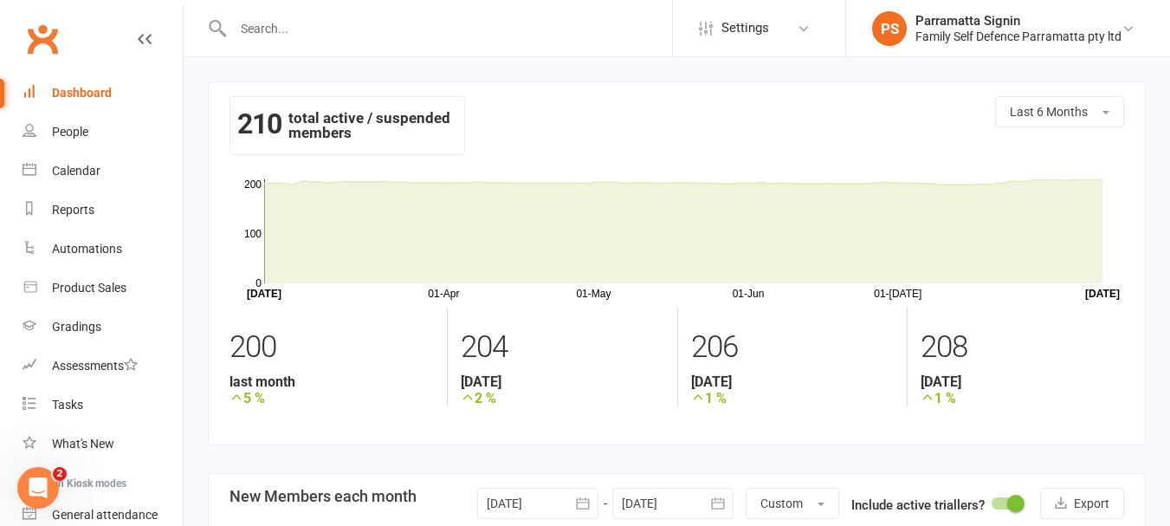
click at [79, 84] on link "Dashboard" at bounding box center [103, 93] width 160 height 39
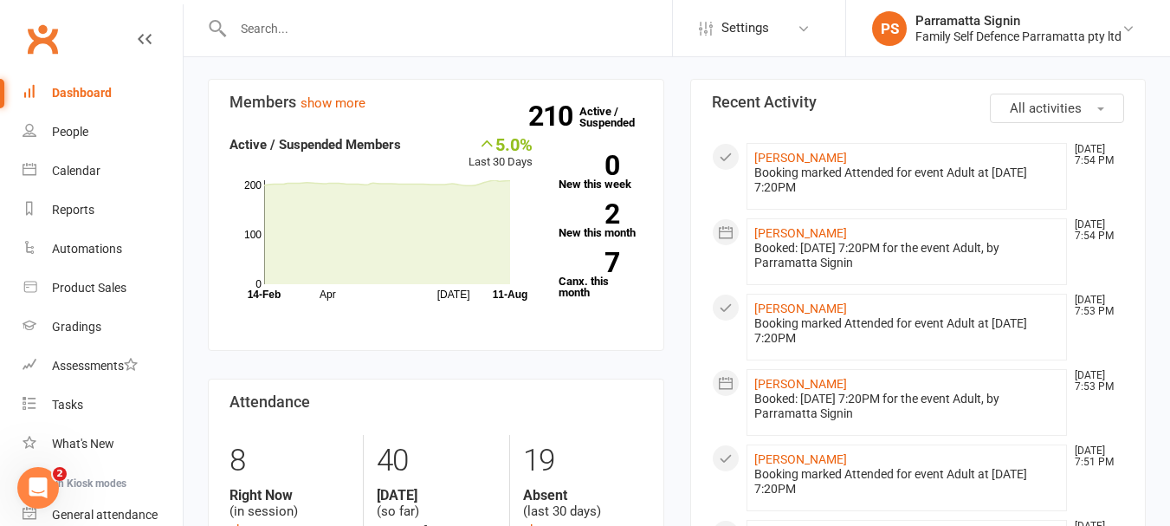
scroll to position [374, 0]
click at [588, 249] on strong "7" at bounding box center [589, 262] width 61 height 26
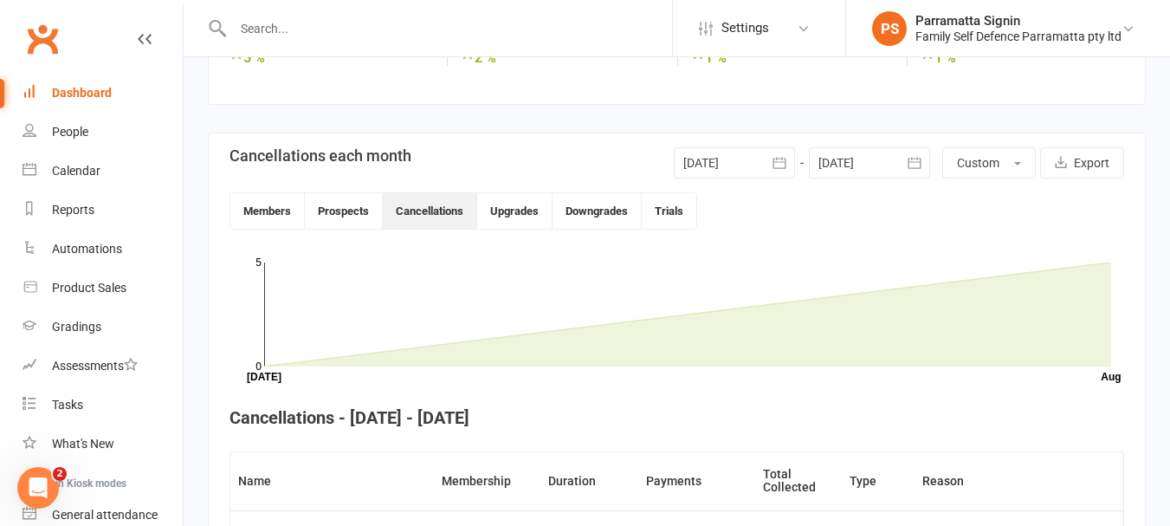
scroll to position [338, 0]
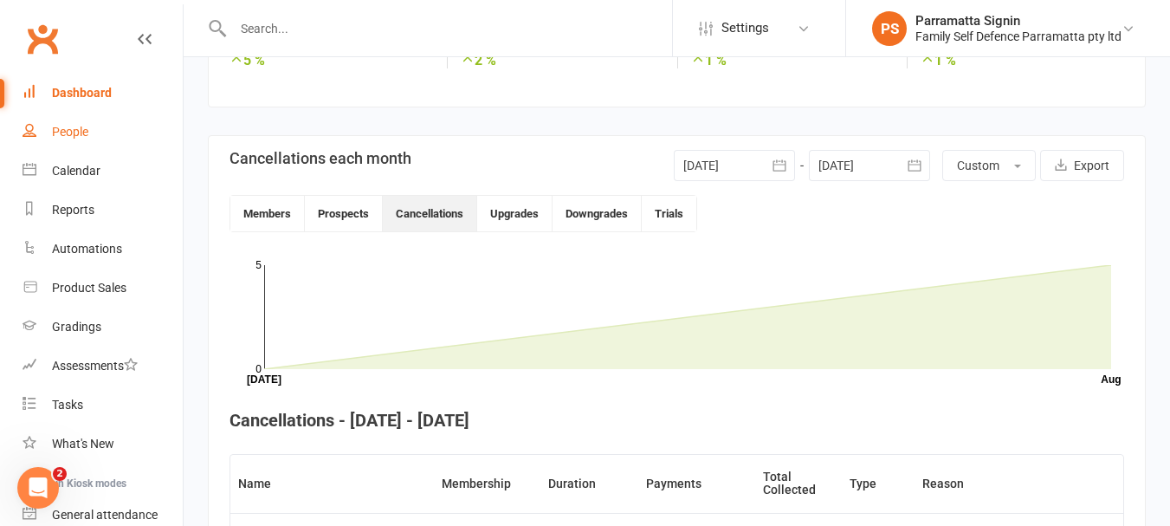
click at [56, 139] on link "People" at bounding box center [103, 132] width 160 height 39
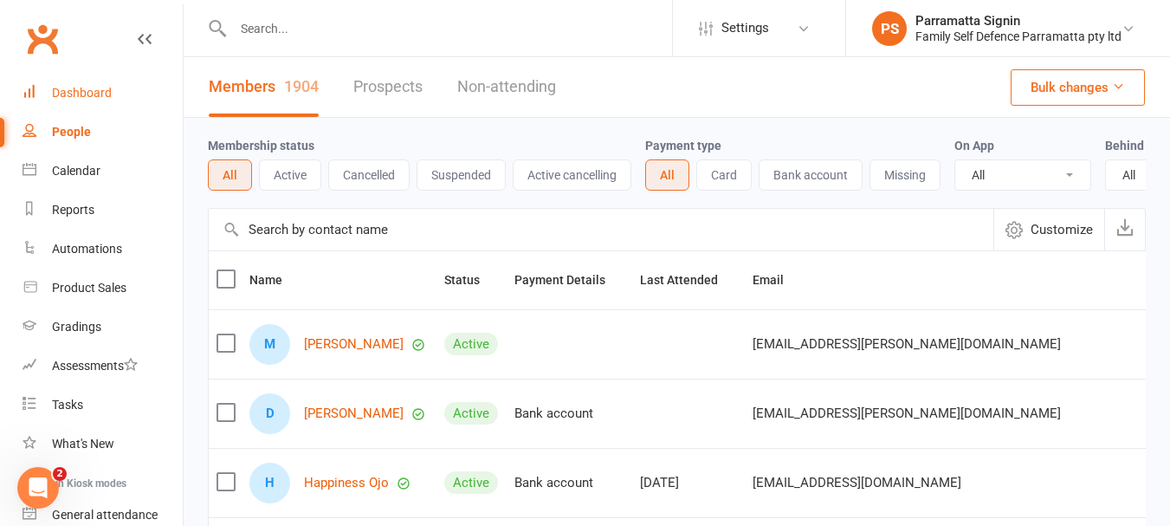
click at [64, 92] on div "Dashboard" at bounding box center [82, 93] width 60 height 14
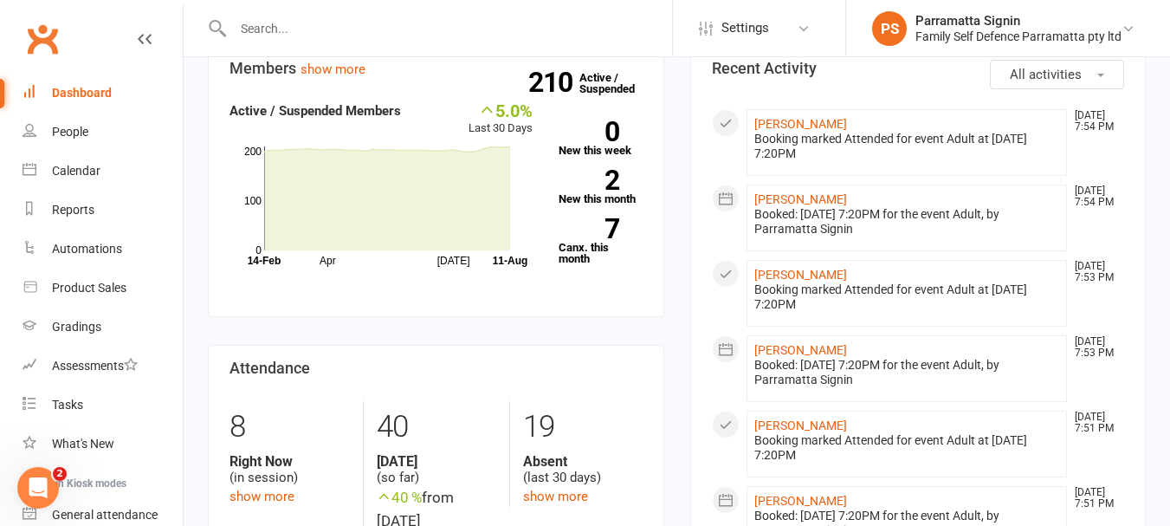
scroll to position [430, 0]
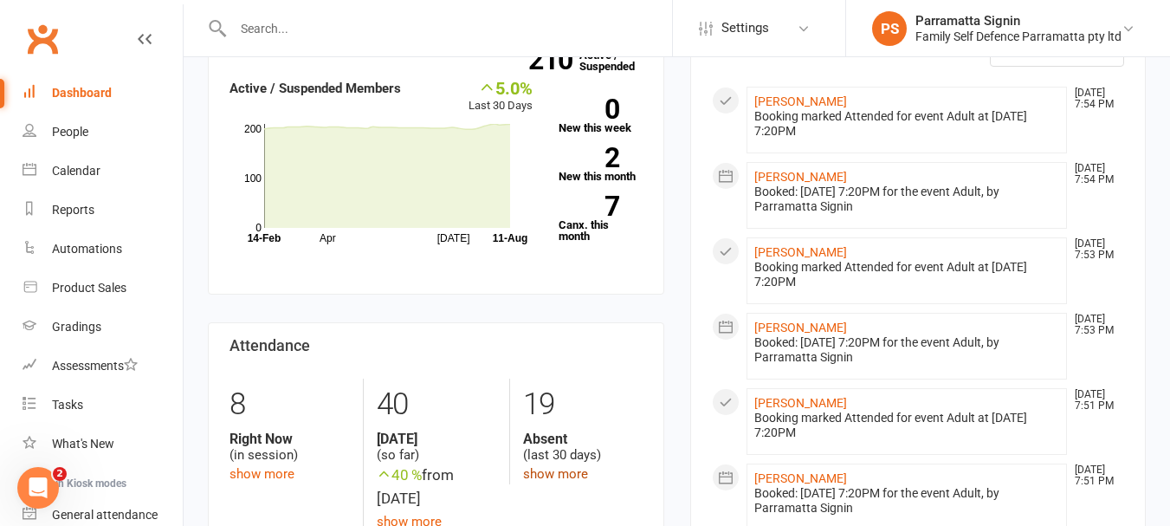
click at [553, 466] on link "show more" at bounding box center [555, 474] width 65 height 16
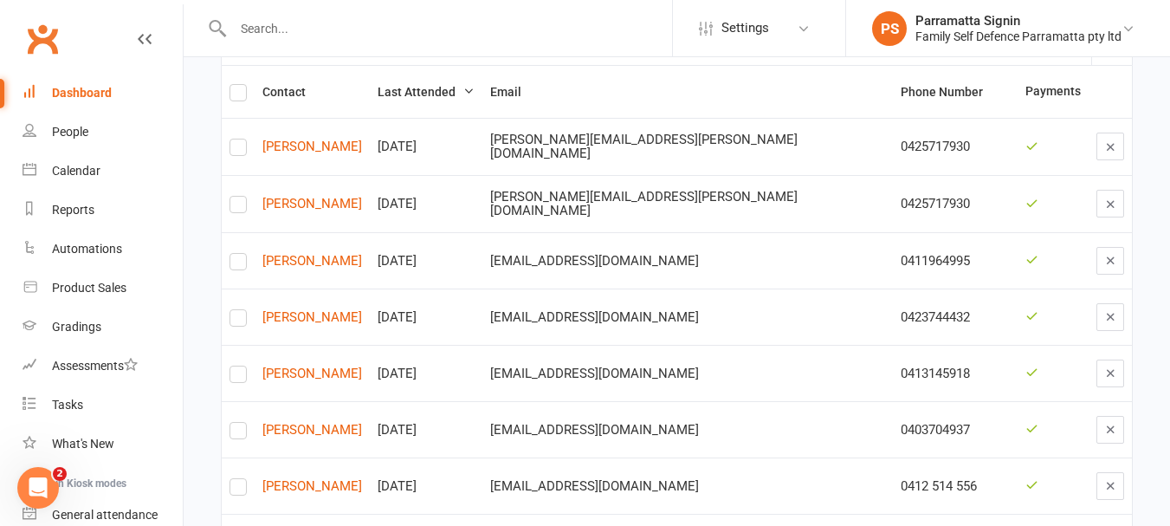
scroll to position [245, 0]
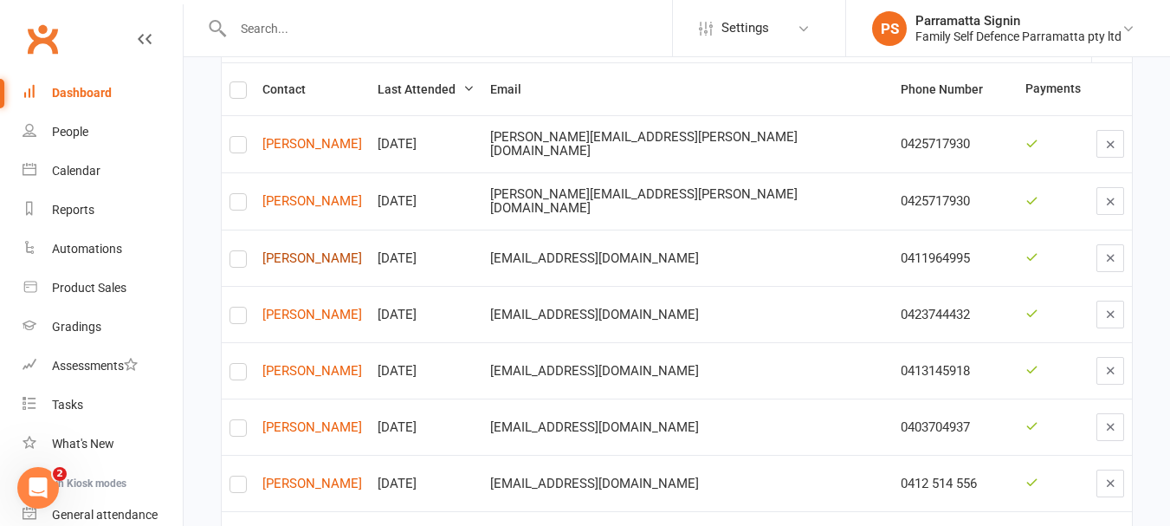
click at [301, 252] on link "Anu kashyap" at bounding box center [312, 258] width 100 height 15
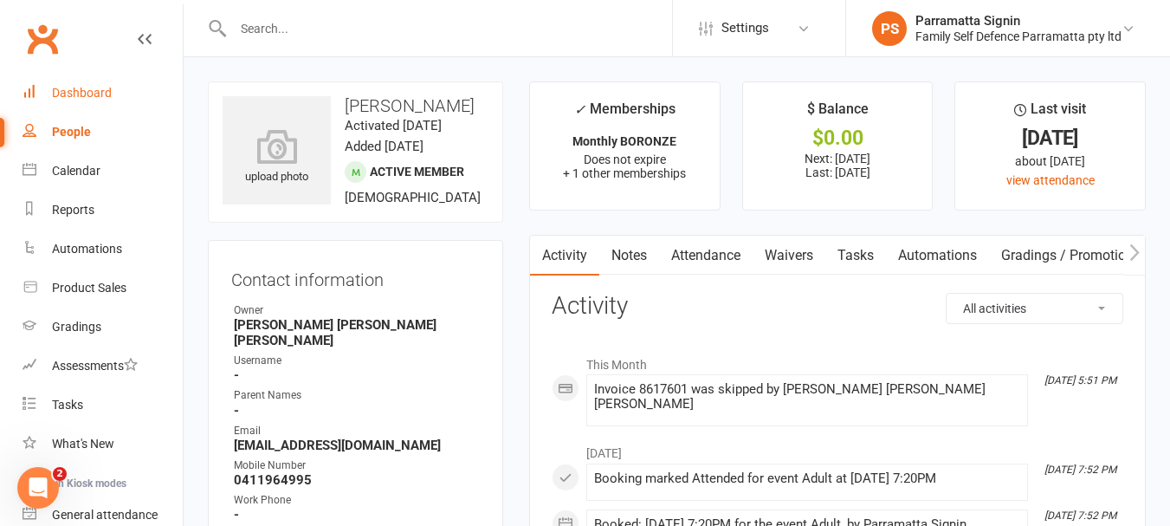
click at [95, 104] on link "Dashboard" at bounding box center [103, 93] width 160 height 39
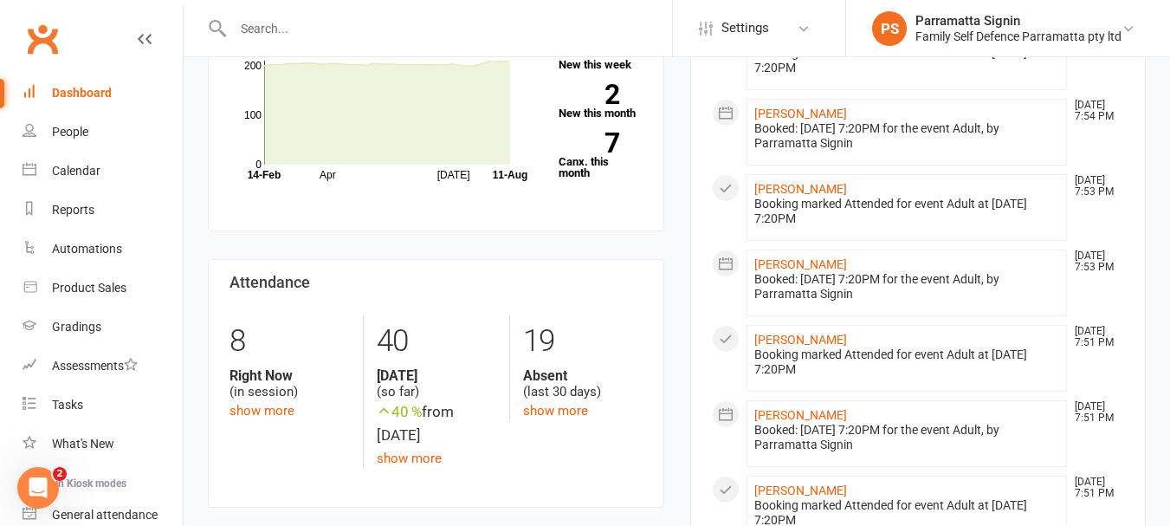
scroll to position [498, 0]
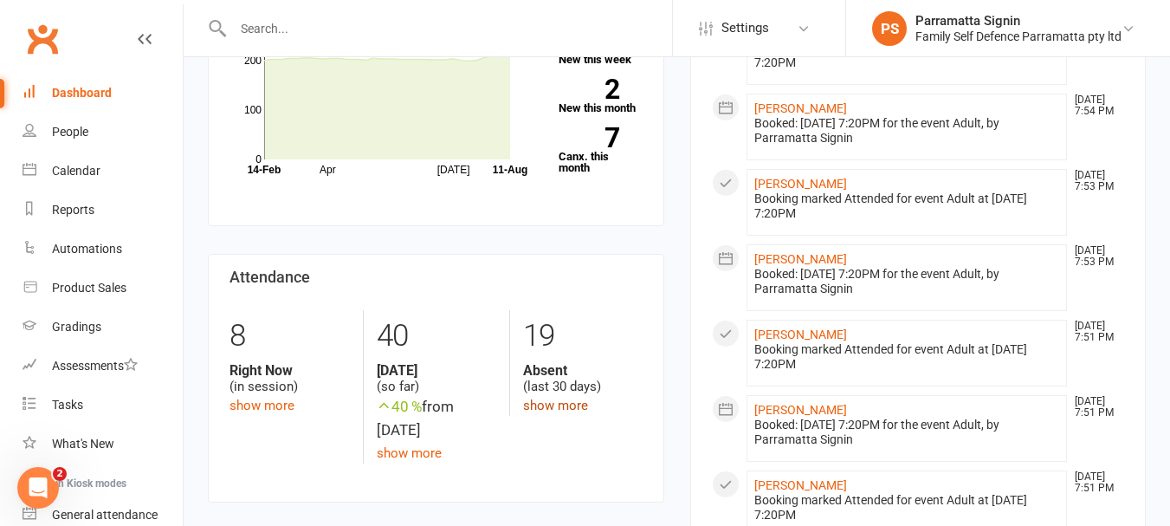
click at [548, 398] on link "show more" at bounding box center [555, 406] width 65 height 16
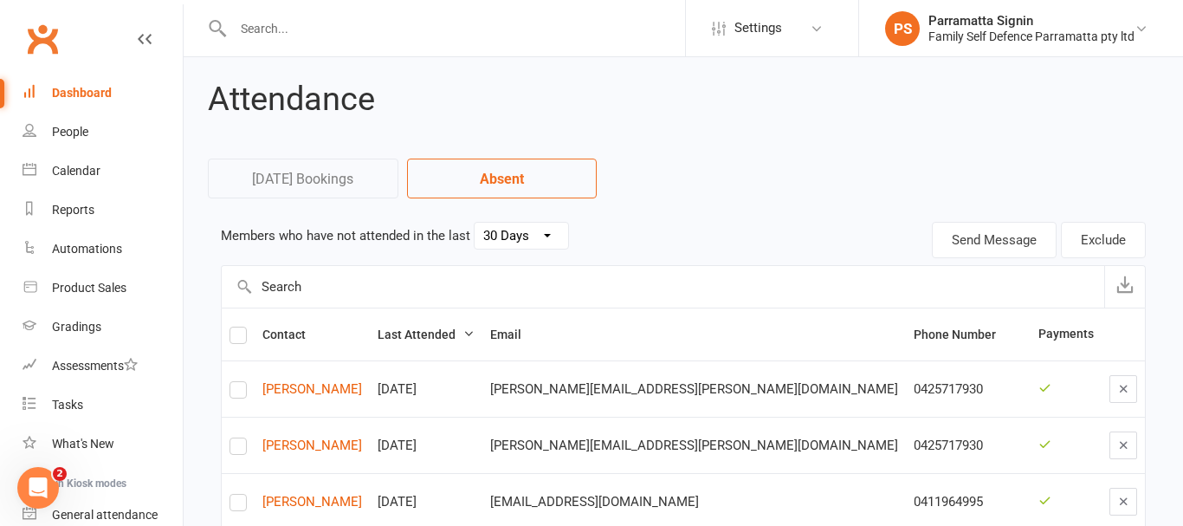
click at [507, 236] on select "30 Days 15 Days 7 Days" at bounding box center [522, 236] width 94 height 26
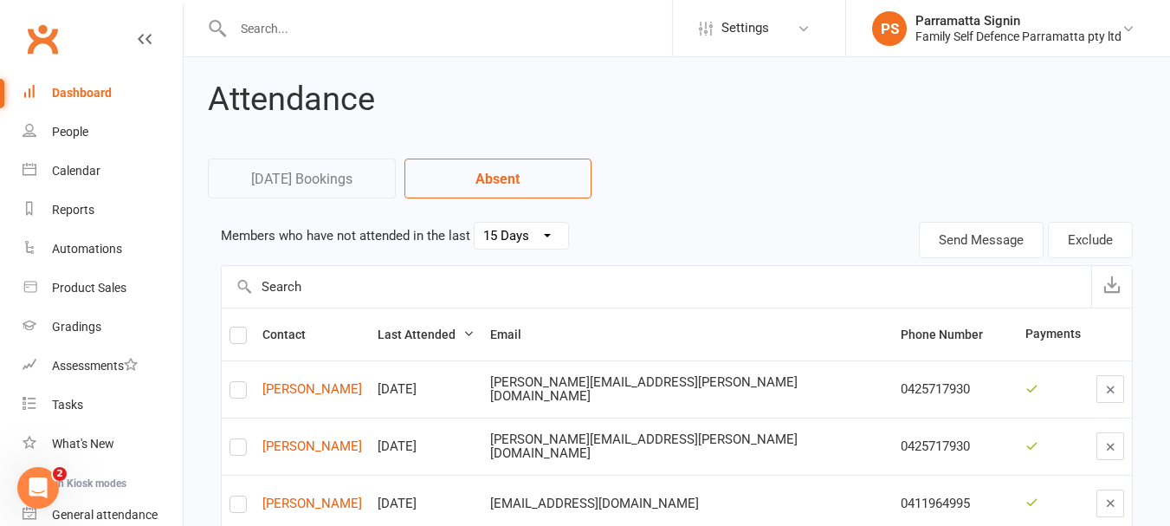
click at [475, 223] on select "30 Days 15 Days 7 Days" at bounding box center [522, 236] width 94 height 26
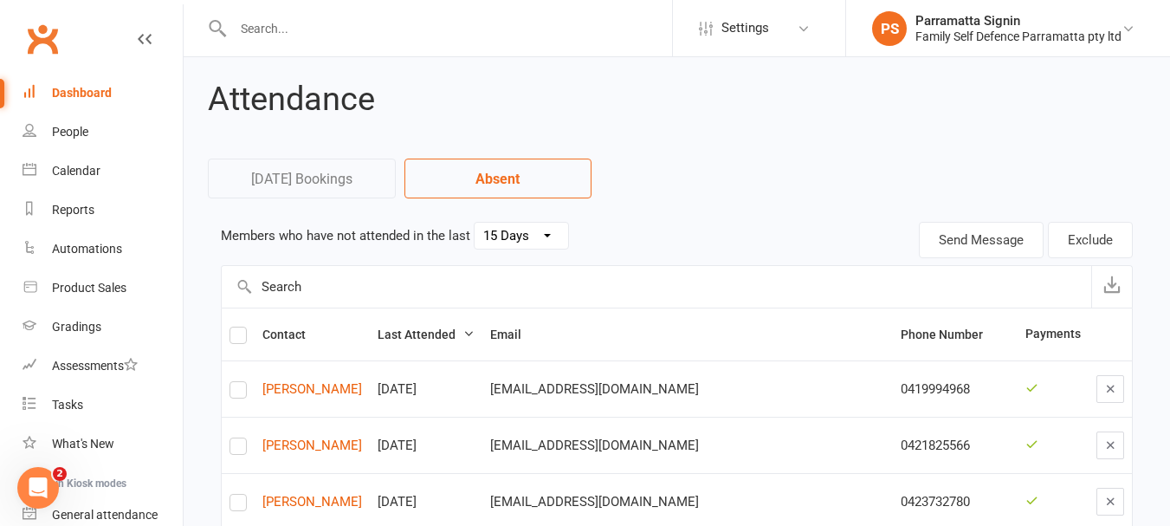
click at [508, 236] on select "30 Days 15 Days 7 Days" at bounding box center [522, 236] width 94 height 26
click at [475, 223] on select "30 Days 15 Days 7 Days" at bounding box center [522, 236] width 94 height 26
click at [509, 236] on select "30 Days 15 Days 7 Days" at bounding box center [522, 236] width 94 height 26
click at [475, 223] on select "30 Days 15 Days 7 Days" at bounding box center [522, 236] width 94 height 26
select select "30"
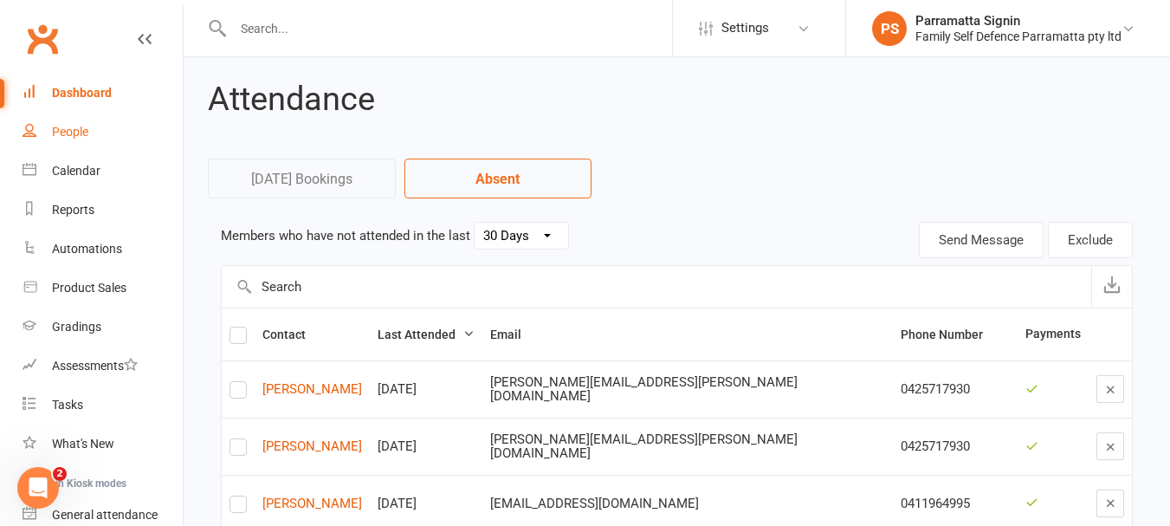
click at [72, 141] on link "People" at bounding box center [103, 132] width 160 height 39
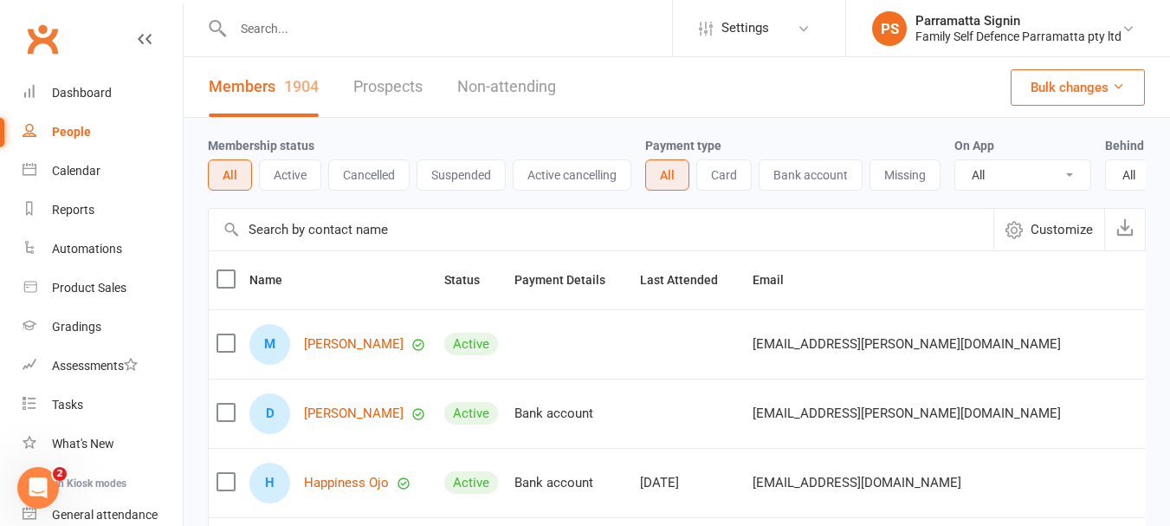
click at [456, 177] on button "Suspended" at bounding box center [461, 174] width 89 height 31
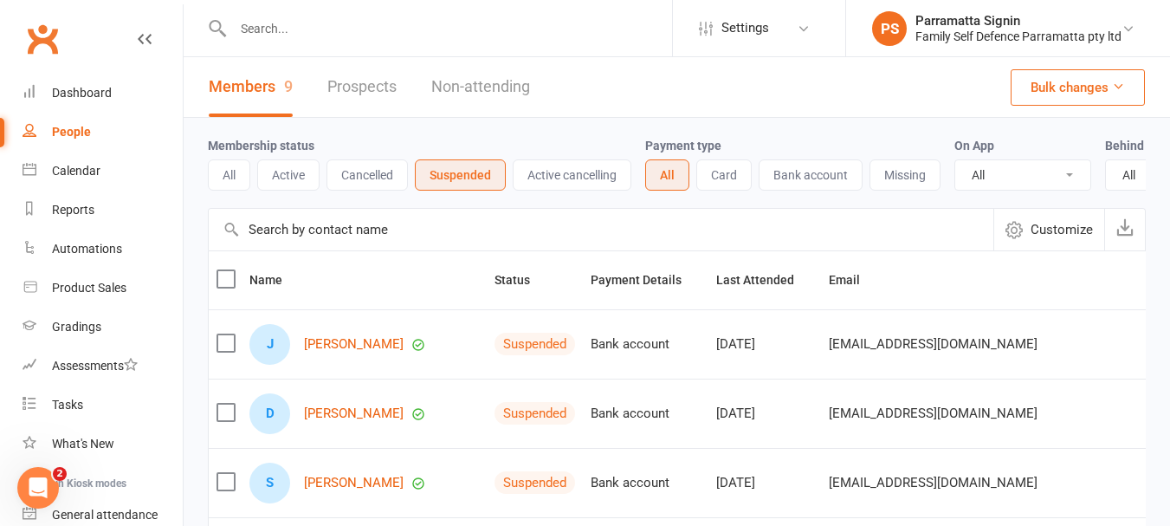
click at [552, 178] on button "Active cancelling" at bounding box center [572, 174] width 119 height 31
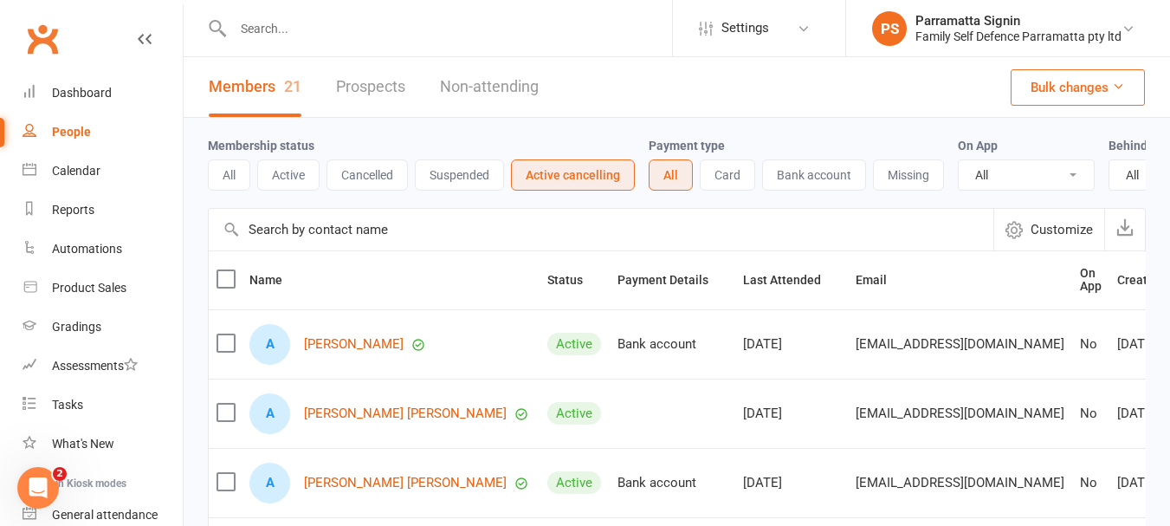
click at [353, 175] on button "Cancelled" at bounding box center [367, 174] width 81 height 31
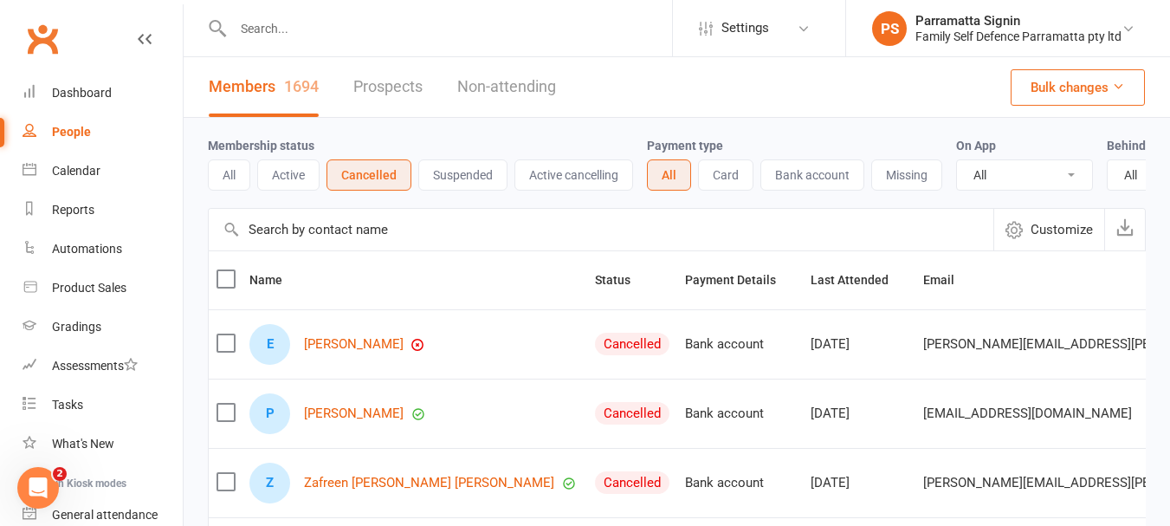
click at [301, 178] on button "Active" at bounding box center [288, 174] width 62 height 31
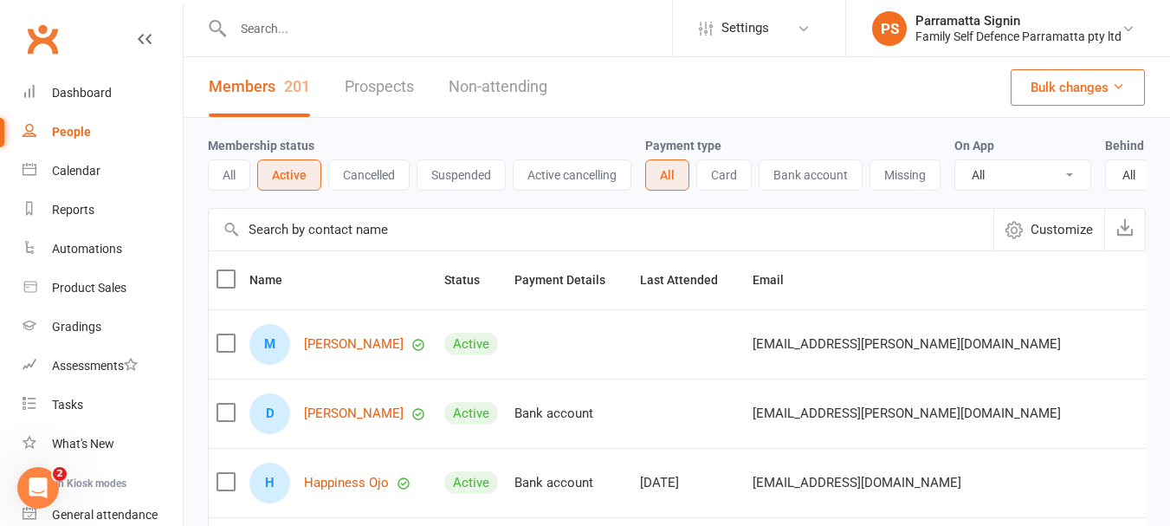
click at [239, 175] on button "All" at bounding box center [229, 174] width 42 height 31
click at [80, 105] on link "Dashboard" at bounding box center [103, 93] width 160 height 39
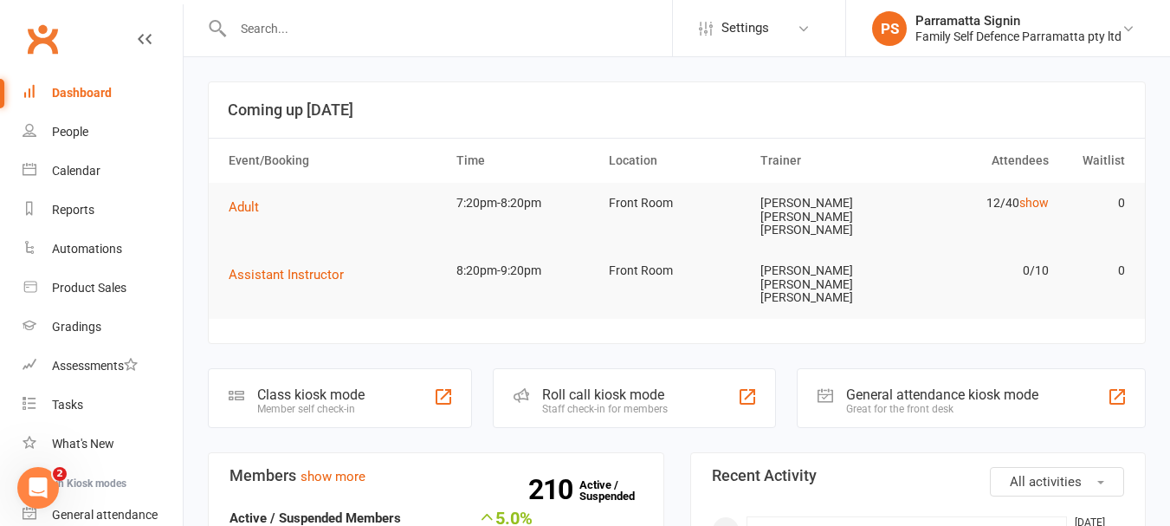
click at [586, 403] on div "Staff check-in for members" at bounding box center [605, 409] width 126 height 12
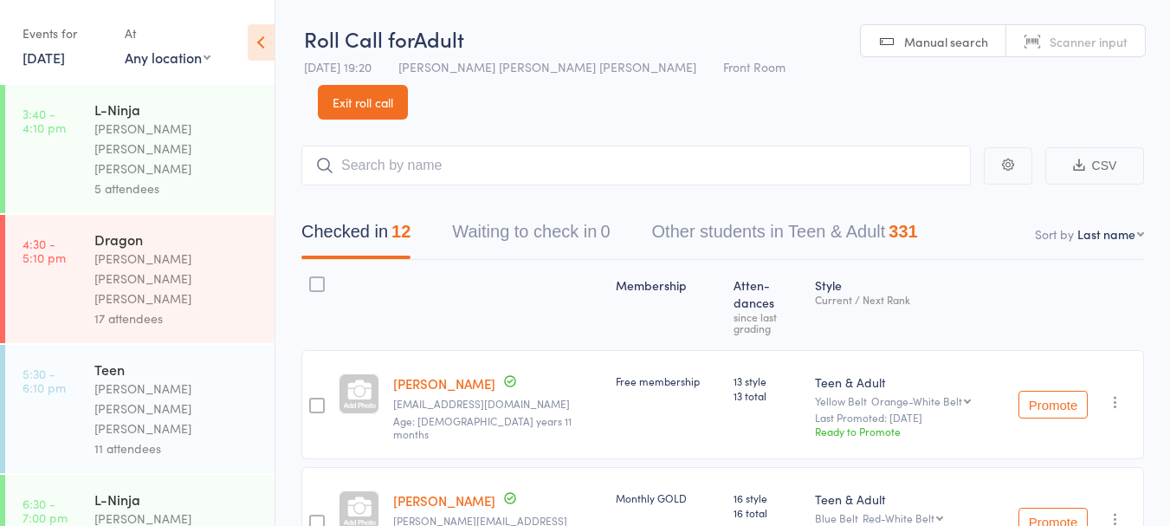
scroll to position [100, 0]
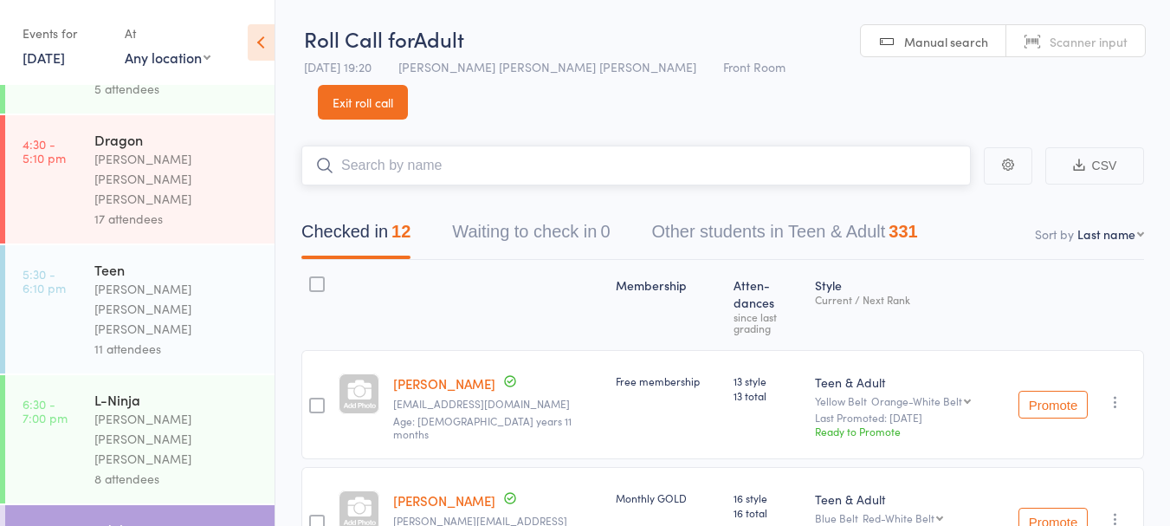
click at [455, 146] on input "search" at bounding box center [636, 166] width 670 height 40
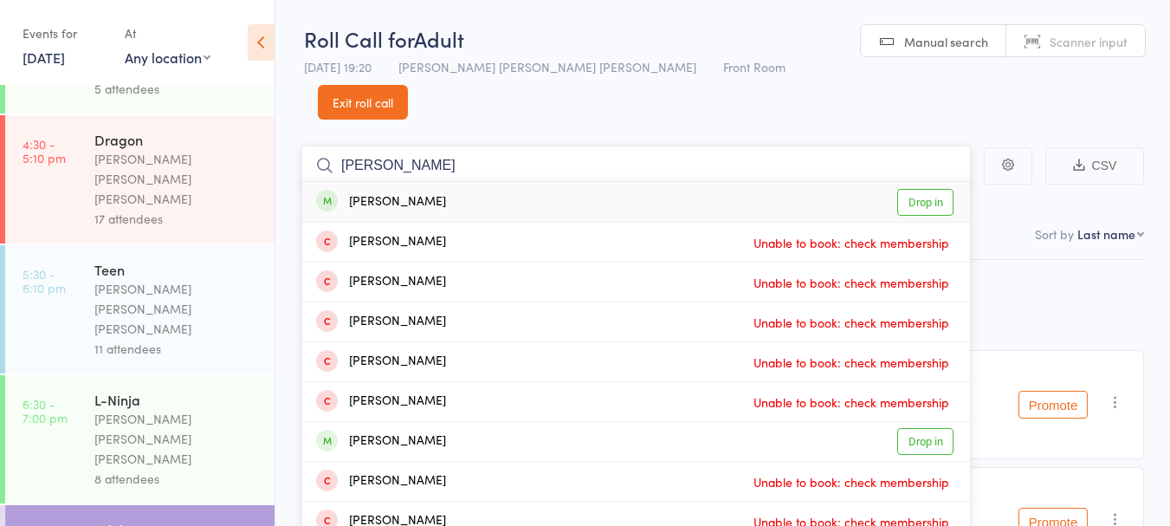
type input "[PERSON_NAME]"
click at [921, 189] on link "Drop in" at bounding box center [925, 202] width 56 height 27
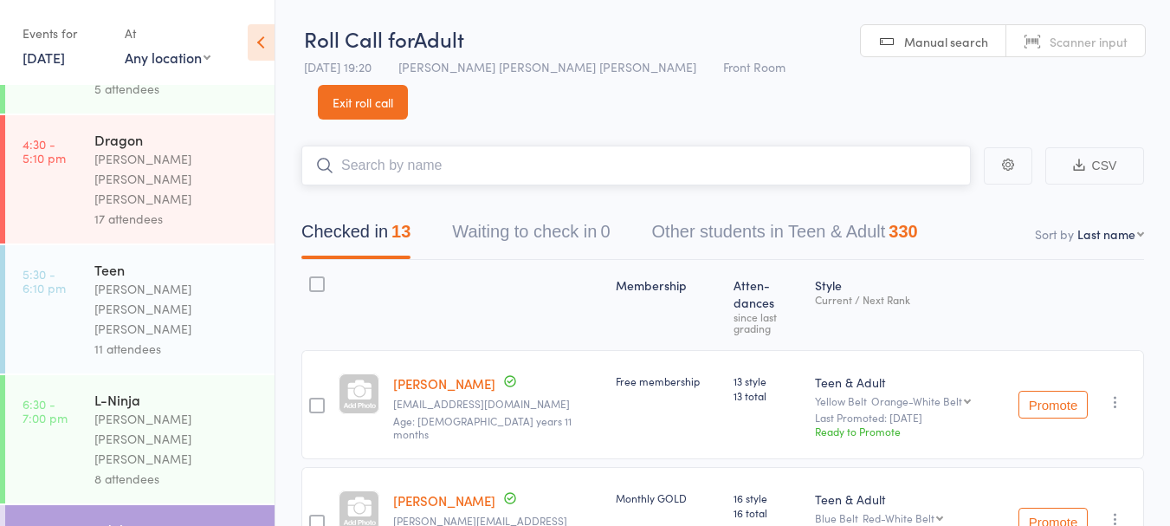
click at [503, 146] on input "search" at bounding box center [636, 166] width 670 height 40
